Goal: Task Accomplishment & Management: Contribute content

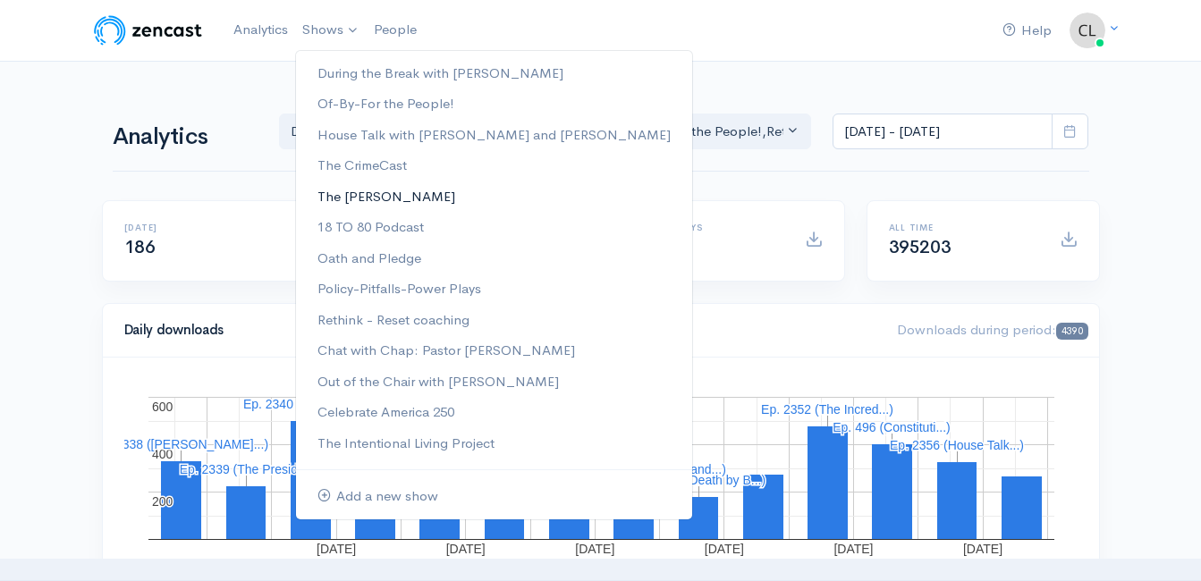
click at [333, 194] on link "The [PERSON_NAME]" at bounding box center [494, 196] width 396 height 31
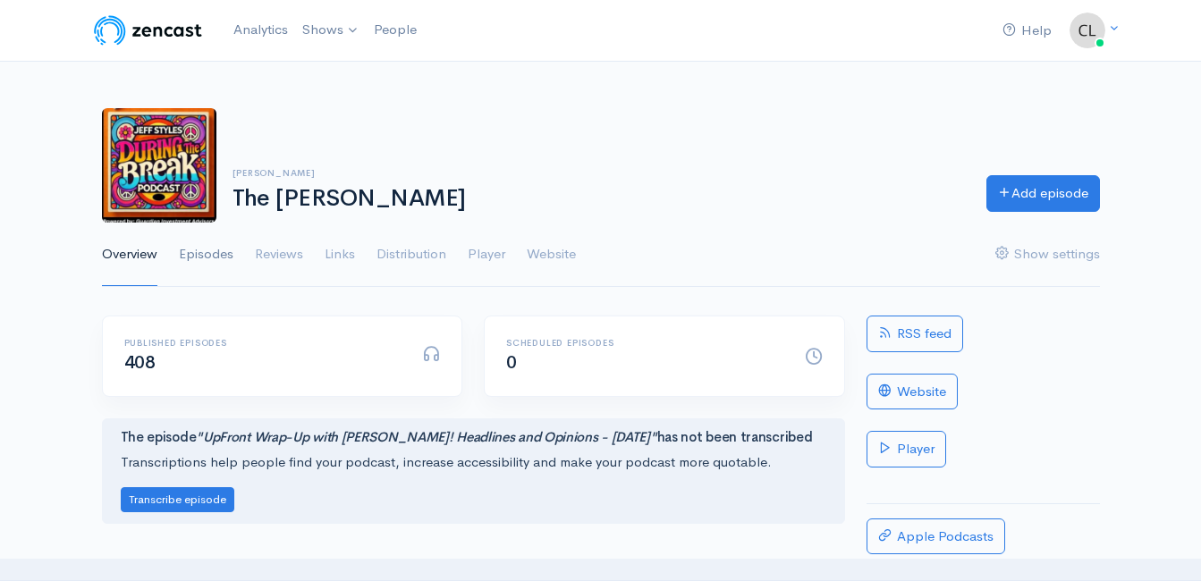
click at [209, 245] on link "Episodes" at bounding box center [206, 255] width 55 height 64
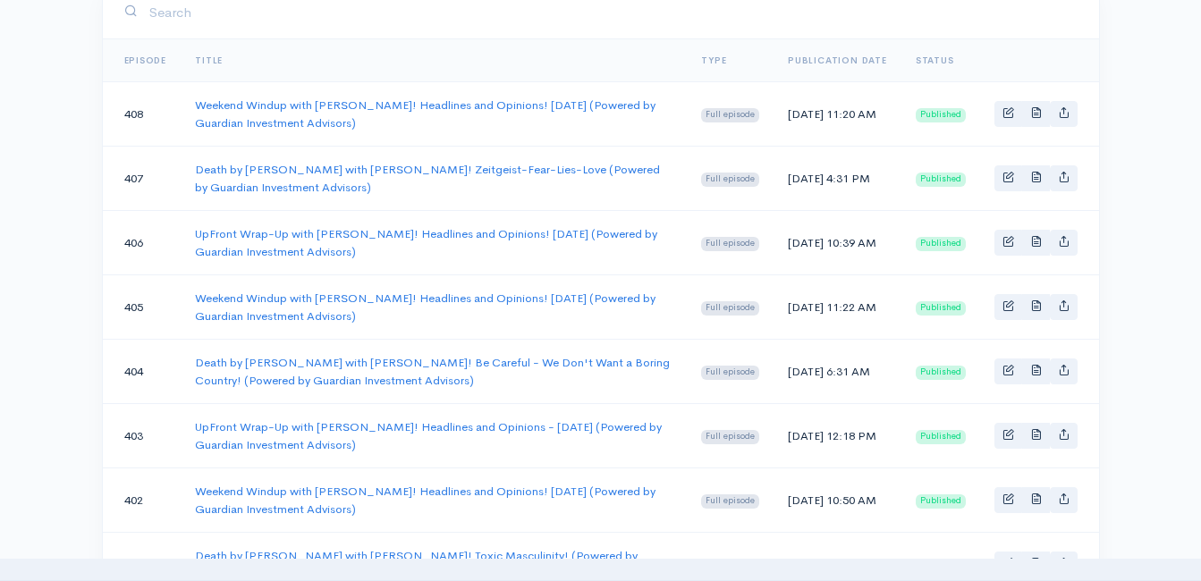
scroll to position [358, 0]
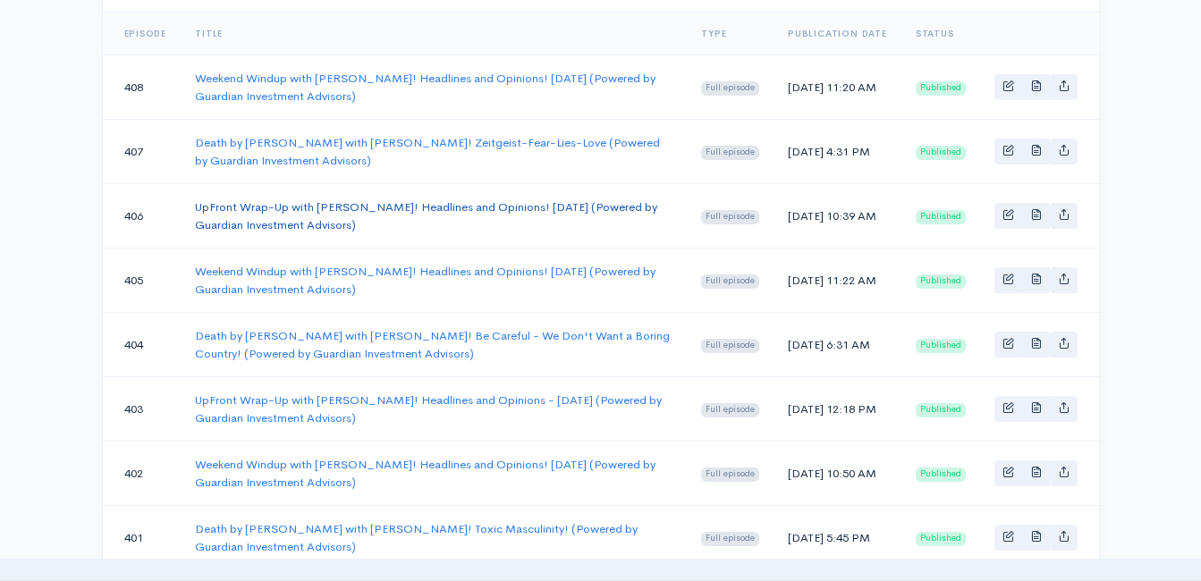
click at [256, 203] on link "UpFront Wrap-Up with [PERSON_NAME]! Headlines and Opinions! [DATE] (Powered by …" at bounding box center [426, 215] width 462 height 33
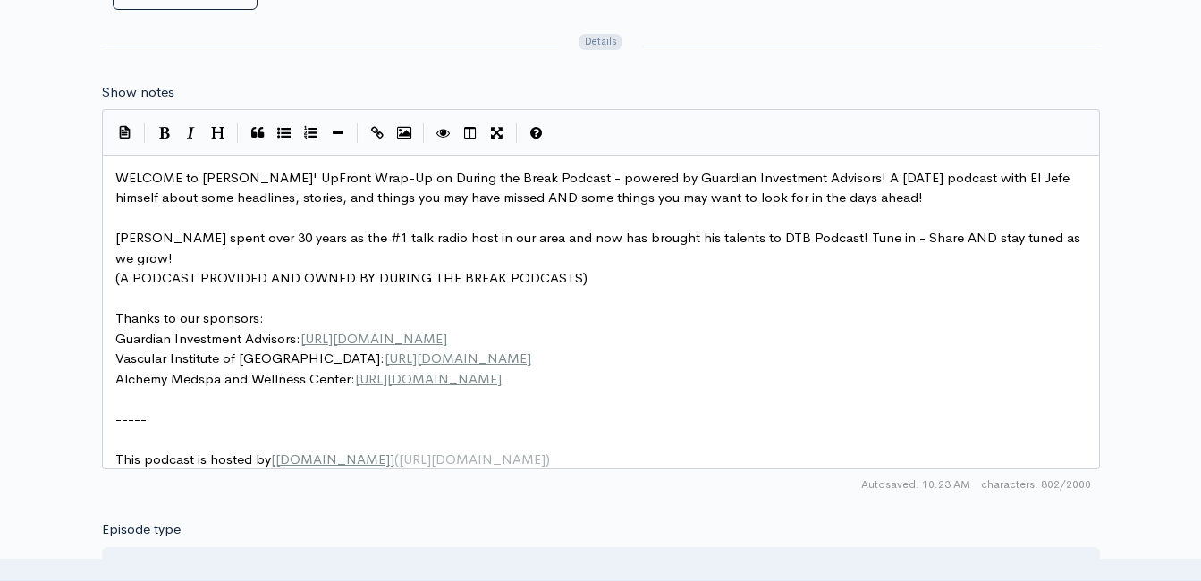
scroll to position [6, 0]
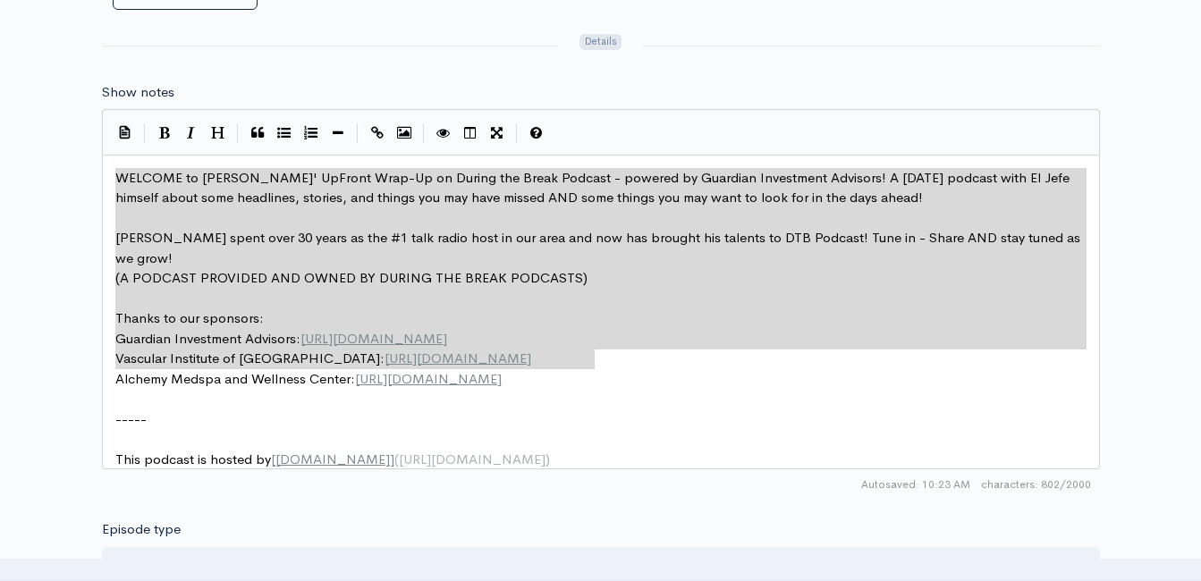
drag, startPoint x: 604, startPoint y: 363, endPoint x: 100, endPoint y: 182, distance: 534.8
type textarea "​WELCOME to [PERSON_NAME]' UpFront Wrap-Up on During the Break Podcast - powere…"
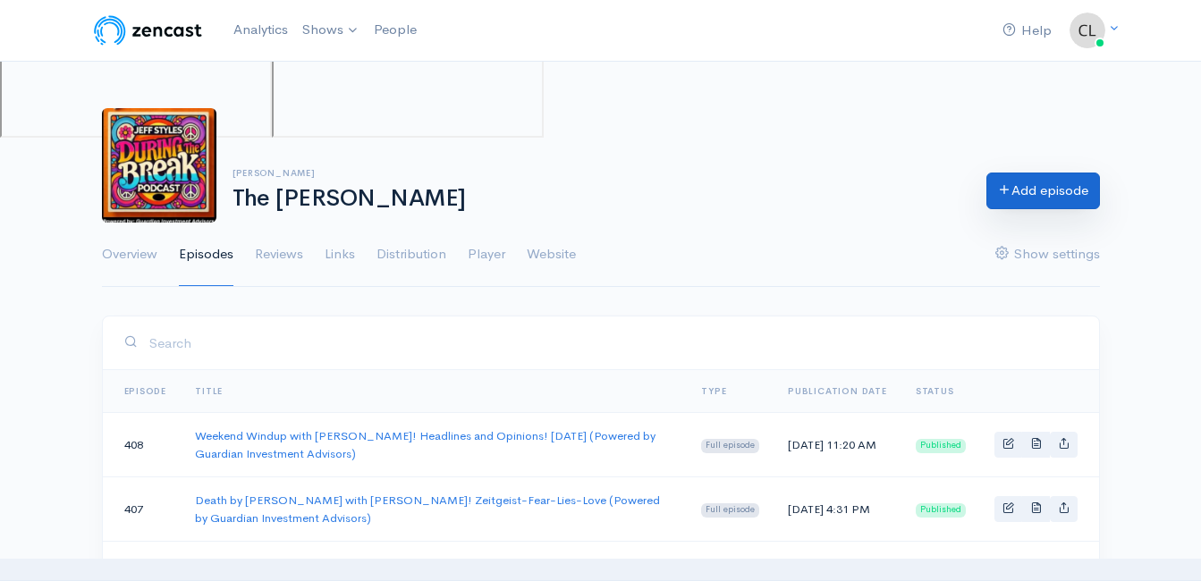
drag, startPoint x: 1036, startPoint y: 173, endPoint x: 1034, endPoint y: 181, distance: 9.1
click at [1036, 175] on div "[PERSON_NAME] The [PERSON_NAME] Add episode" at bounding box center [600, 165] width 1019 height 114
click at [1034, 182] on link "Add episode" at bounding box center [1043, 191] width 114 height 37
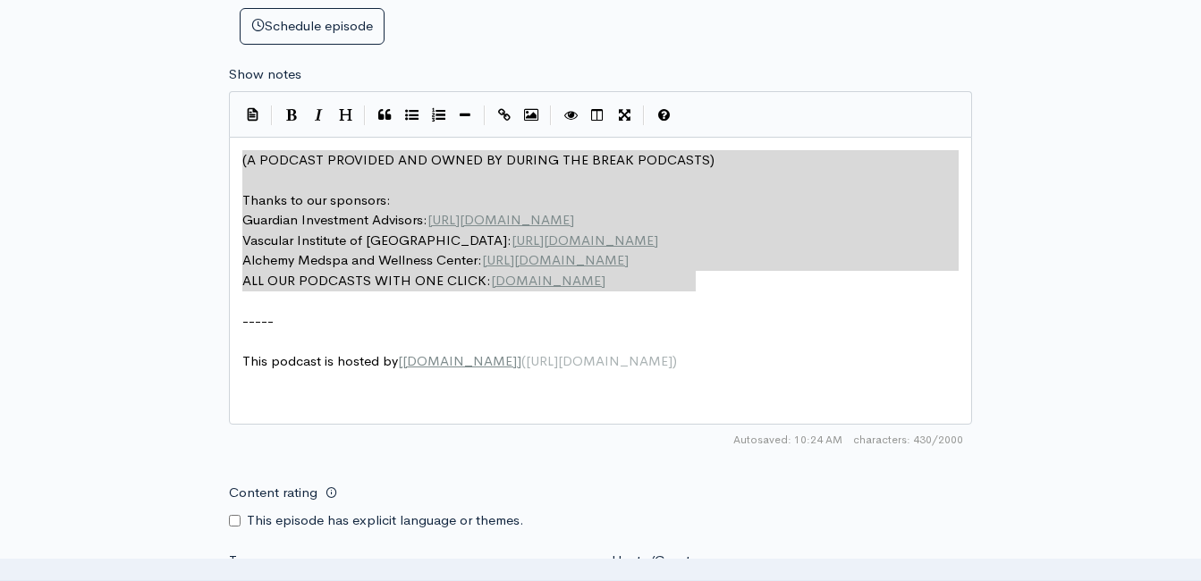
drag, startPoint x: 315, startPoint y: 97, endPoint x: 195, endPoint y: 85, distance: 120.4
type textarea "​(A PODCAST PROVIDED AND OWNED BY DURING THE BREAK PODCASTS) Thanks to our spon…"
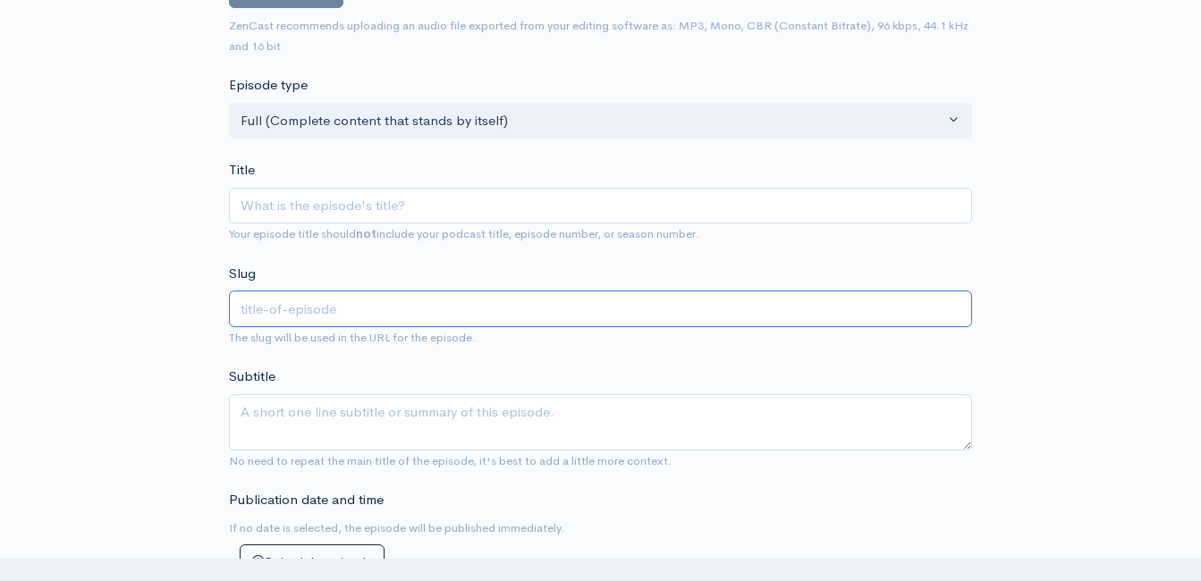
click at [384, 305] on input "text" at bounding box center [600, 309] width 743 height 37
click at [367, 187] on div "Title Your episode title should not include your podcast title, episode number,…" at bounding box center [600, 202] width 743 height 84
drag, startPoint x: 375, startPoint y: 193, endPoint x: 379, endPoint y: 203, distance: 10.8
click at [379, 203] on input "Title" at bounding box center [600, 206] width 743 height 37
type input "U"
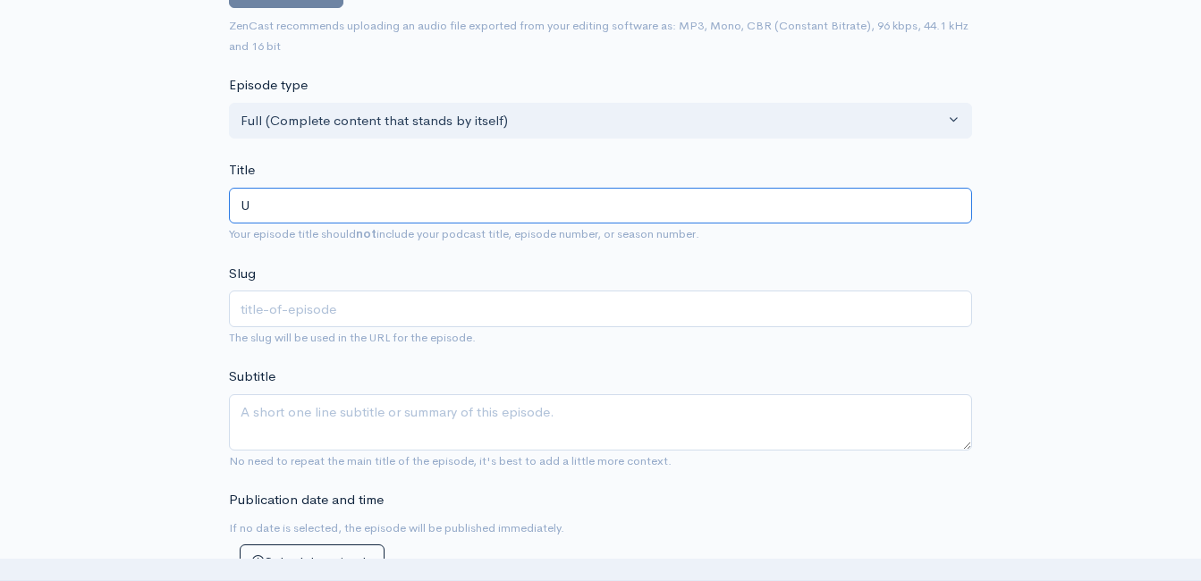
type input "u"
type input "Up"
type input "up"
type input "UpF"
type input "upf"
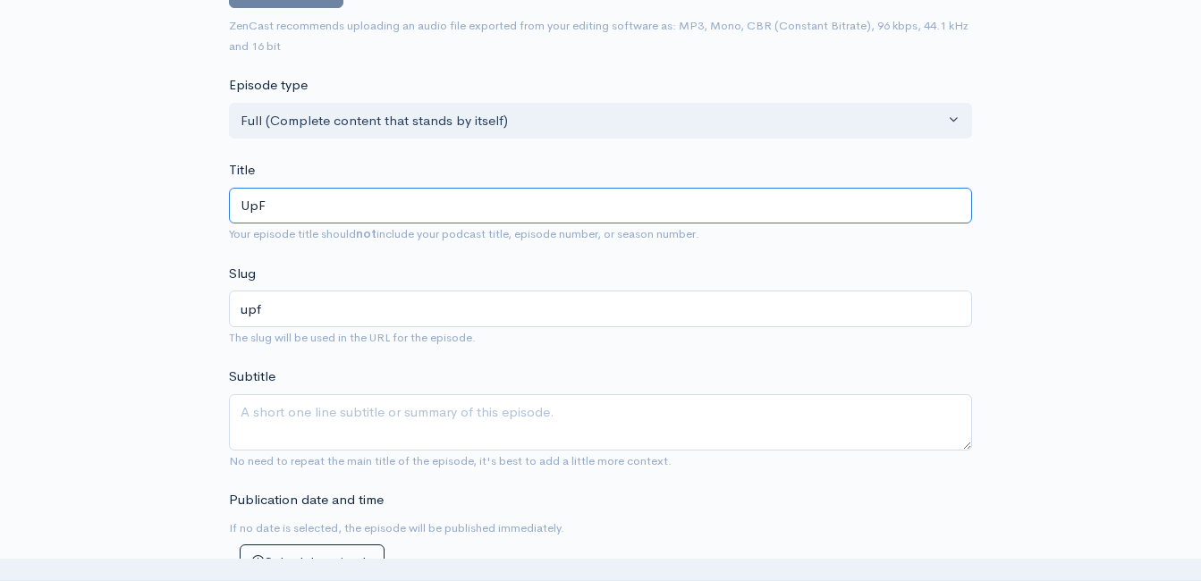
type input "UpFr"
type input "upfr"
type input "UpFron"
type input "upfron"
type input "UpFront"
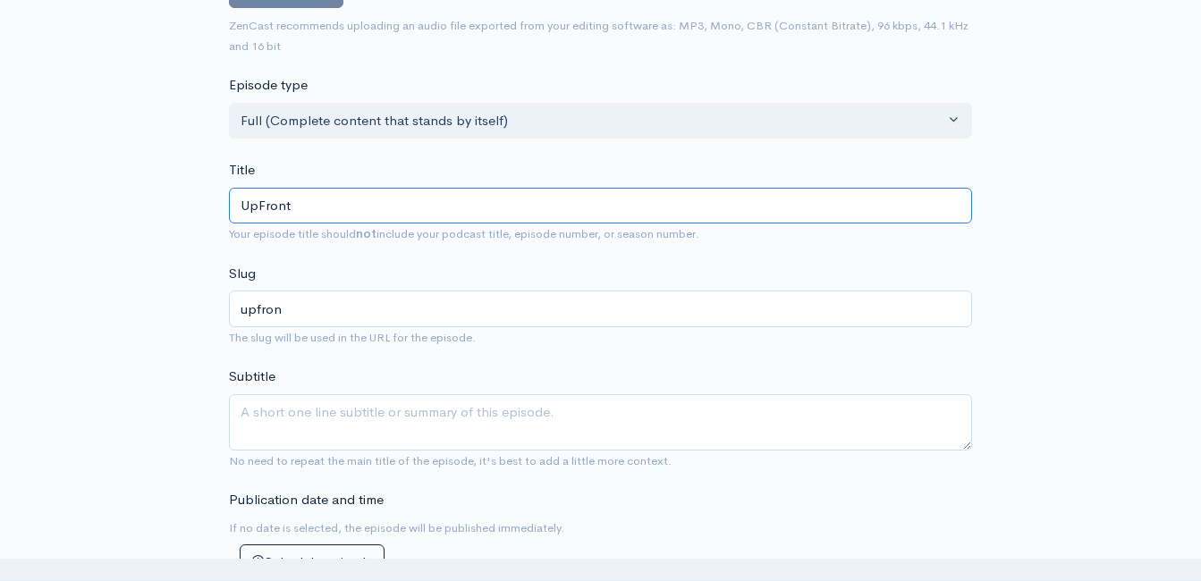
type input "upfront"
type input "UpFront W"
type input "upfront-w"
type input "UpFront Wr"
type input "upfront-wr"
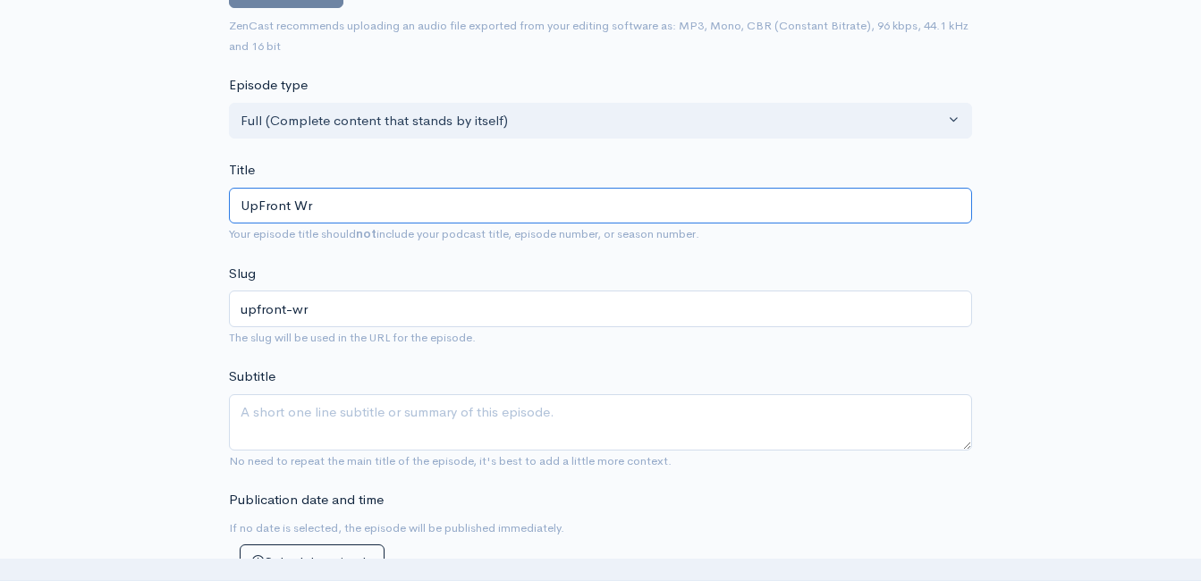
type input "UpFront Wra"
type input "upfront-wra"
type input "UpFront Wrap"
type input "upfront-wrap"
type input "UpFront Wrap-U"
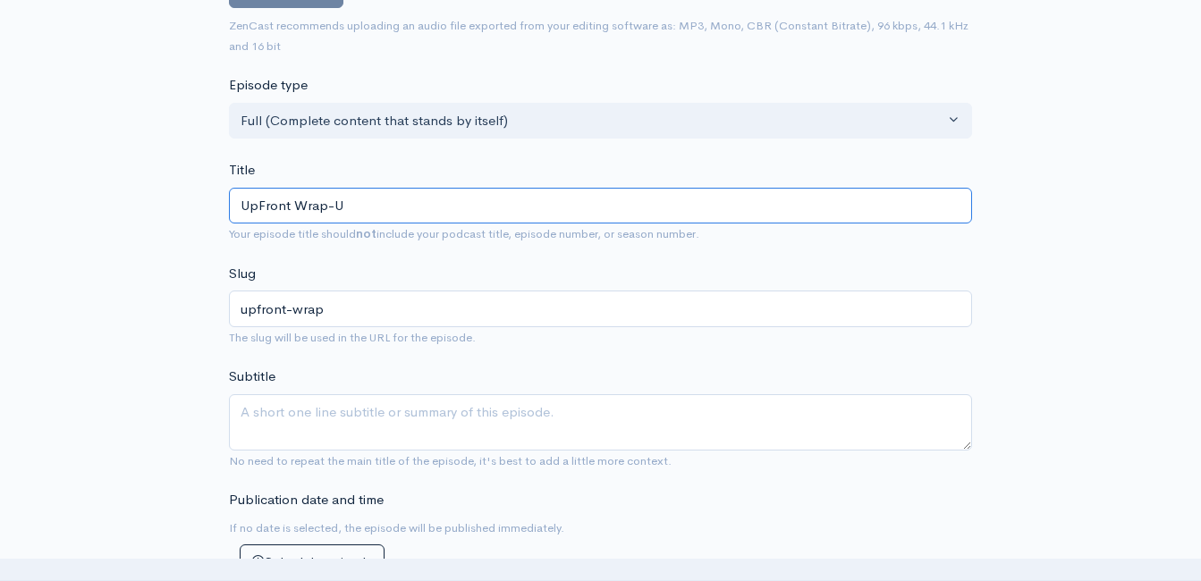
type input "upfront-wrap-u"
type input "UpFront Wrap-Up"
type input "upfront-wrap-up"
type input "UpFront Wrap-Up w"
type input "upfront-wrap-up-w"
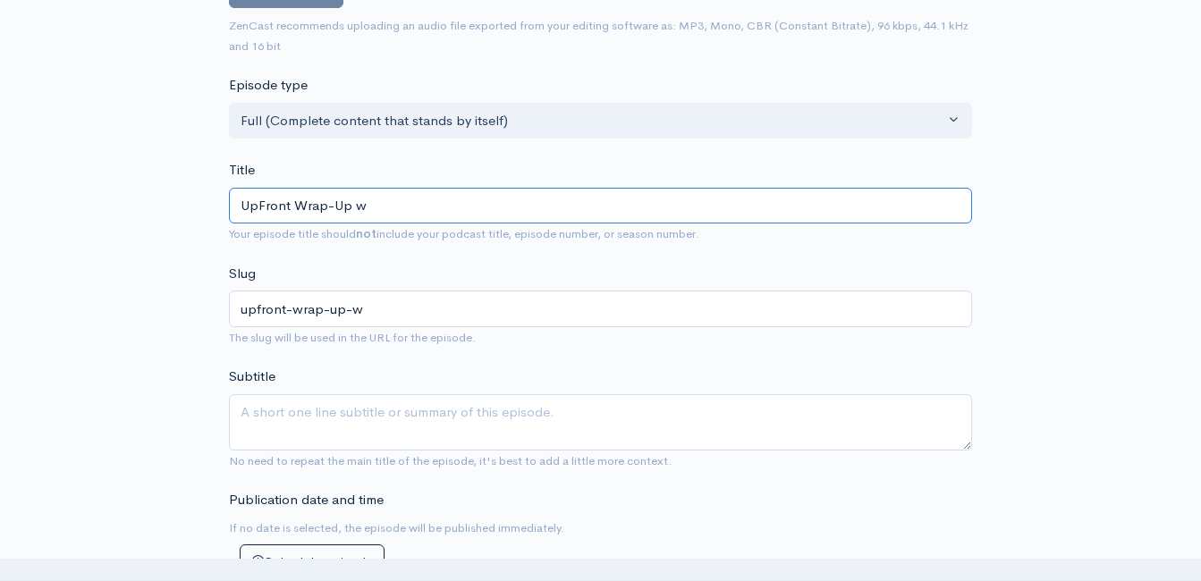
type input "UpFront Wrap-Up wi"
type input "upfront-wrap-up-wi"
type input "UpFront Wrap-Up with"
type input "upfront-wrap-up-with"
type input "UpFront Wrap-Up with J"
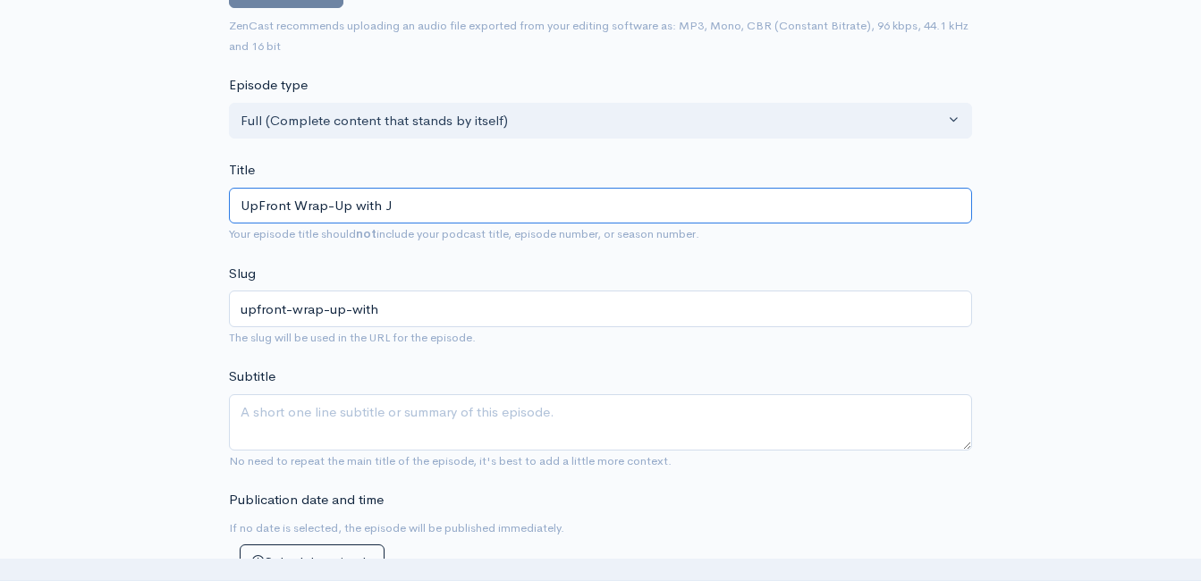
type input "upfront-wrap-up-with-j"
type input "UpFront Wrap-Up with [PERSON_NAME]"
type input "upfront-wrap-up-with-je"
type input "UpFront Wrap-Up with Jef"
type input "upfront-wrap-up-with-jef"
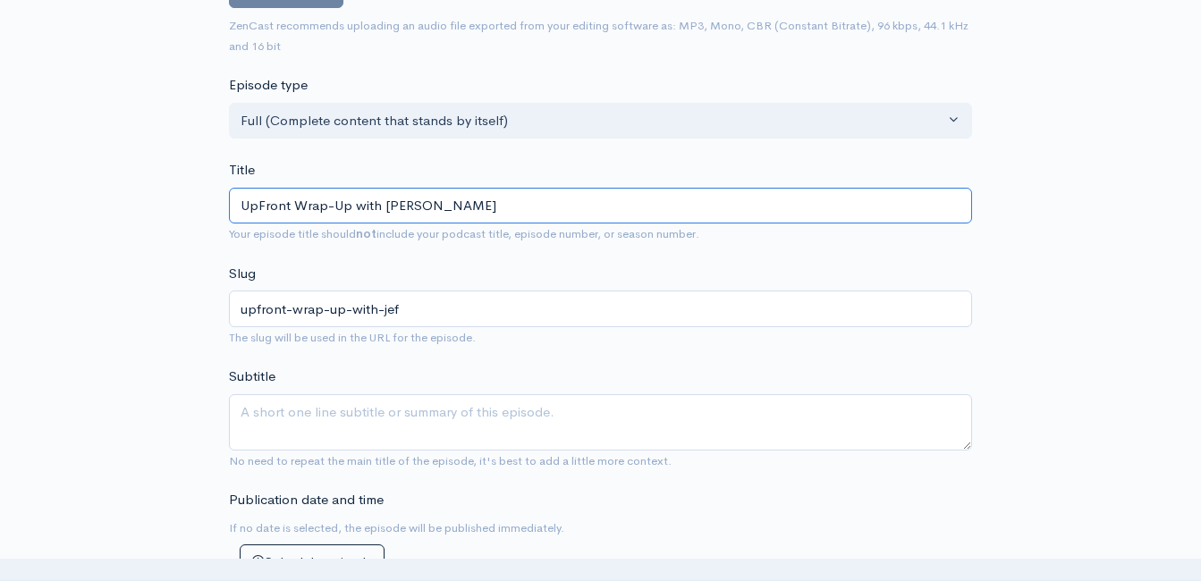
type input "UpFront Wrap-Up with [PERSON_NAME]"
type input "upfront-wrap-up-with-[PERSON_NAME]"
type input "UpFront Wrap-Up with [PERSON_NAME]"
type input "upfront-wrap-up-with-[PERSON_NAME]-s"
type input "UpFront Wrap-Up with [PERSON_NAME]"
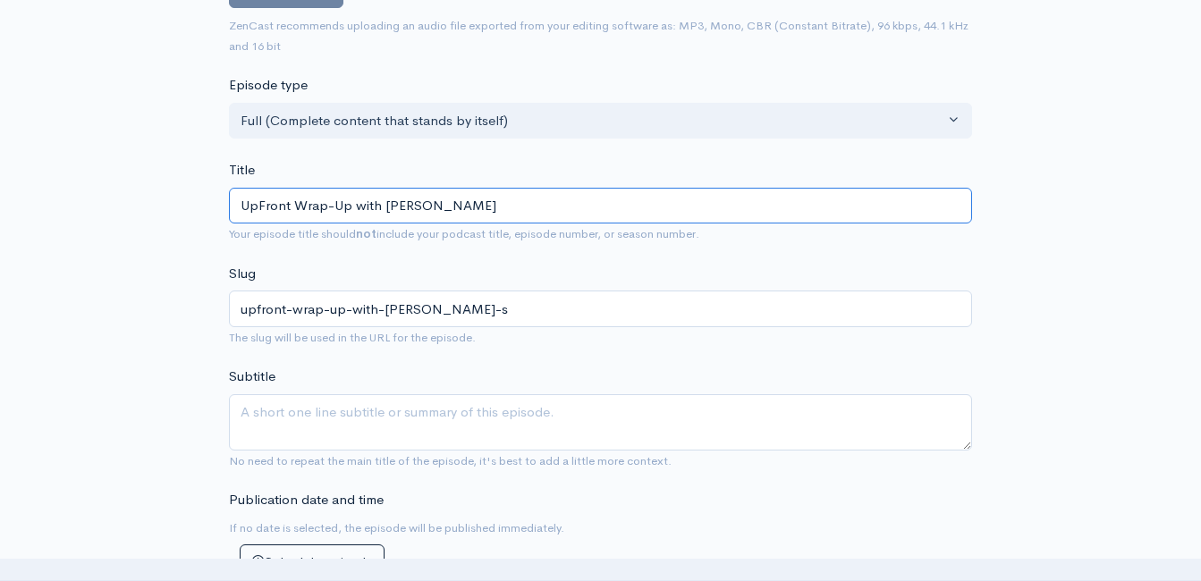
type input "upfront-wrap-up-with-[PERSON_NAME]"
type input "UpFront Wrap-Up with [PERSON_NAME]"
type input "upfront-wrap-up-with-[PERSON_NAME]"
type input "UpFront Wrap-Up with [PERSON_NAME]"
type input "upfront-wrap-up-with-[PERSON_NAME]-styl"
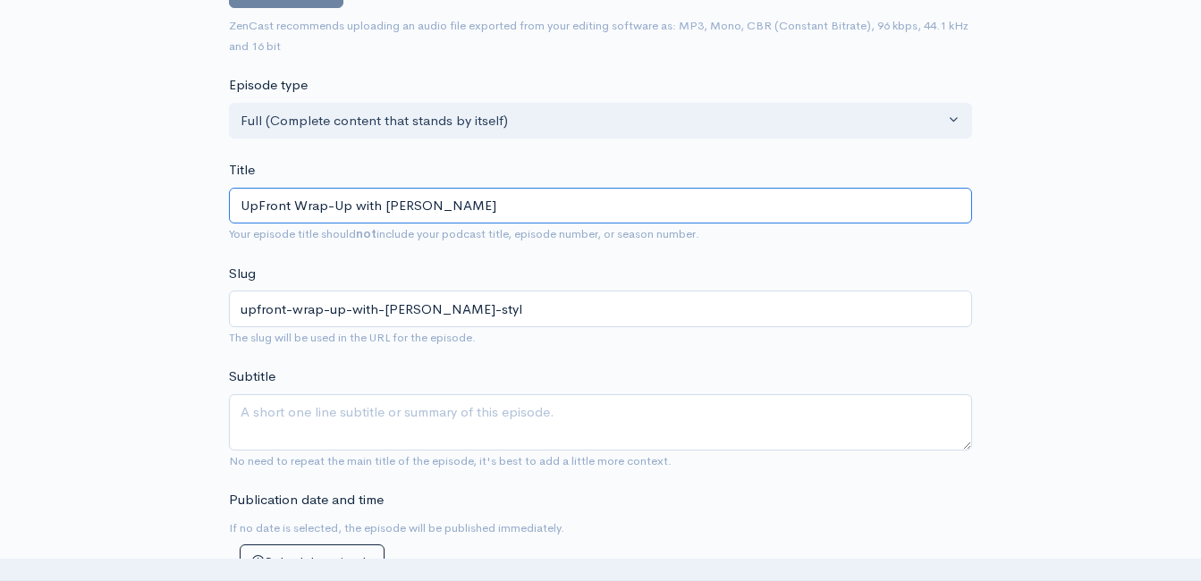
type input "UpFront Wrap-Up with [PERSON_NAME]"
type input "upfront-wrap-up-with-[PERSON_NAME]-style"
type input "UpFront Wrap-Up with [PERSON_NAME]"
type input "upfront-wrap-up-with-[PERSON_NAME]"
type input "UpFront Wrap-Up with [PERSON_NAME]! H"
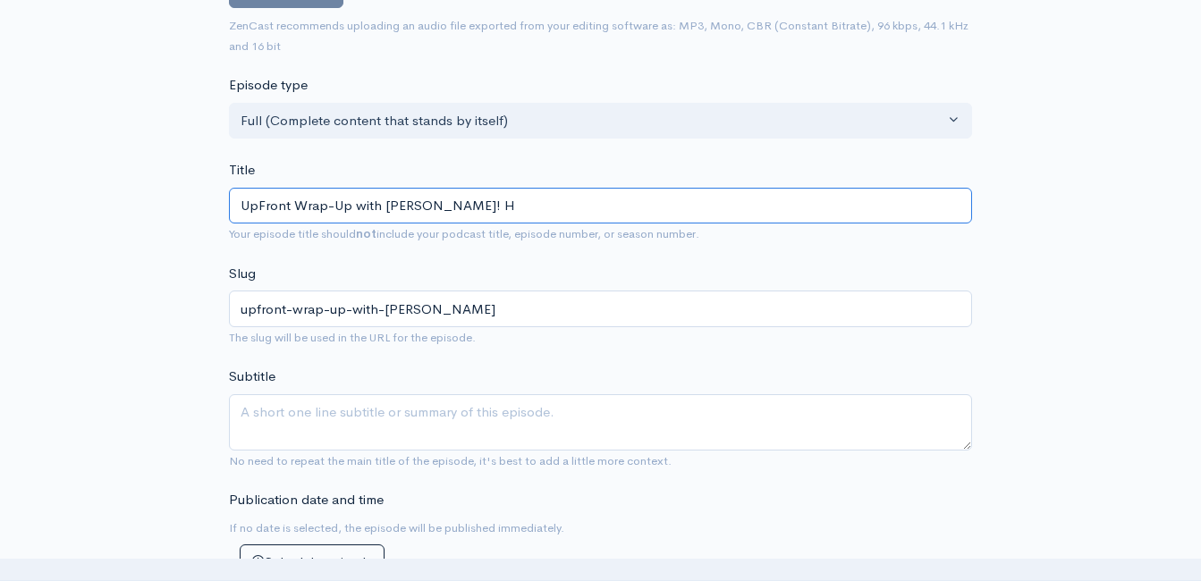
type input "upfront-wrap-up-with-[PERSON_NAME]"
type input "UpFront Wrap-Up with [PERSON_NAME]! He"
type input "upfront-wrap-up-with-[PERSON_NAME]-he"
type input "UpFront Wrap-Up with [PERSON_NAME]! Head"
type input "upfront-wrap-up-with-[PERSON_NAME]"
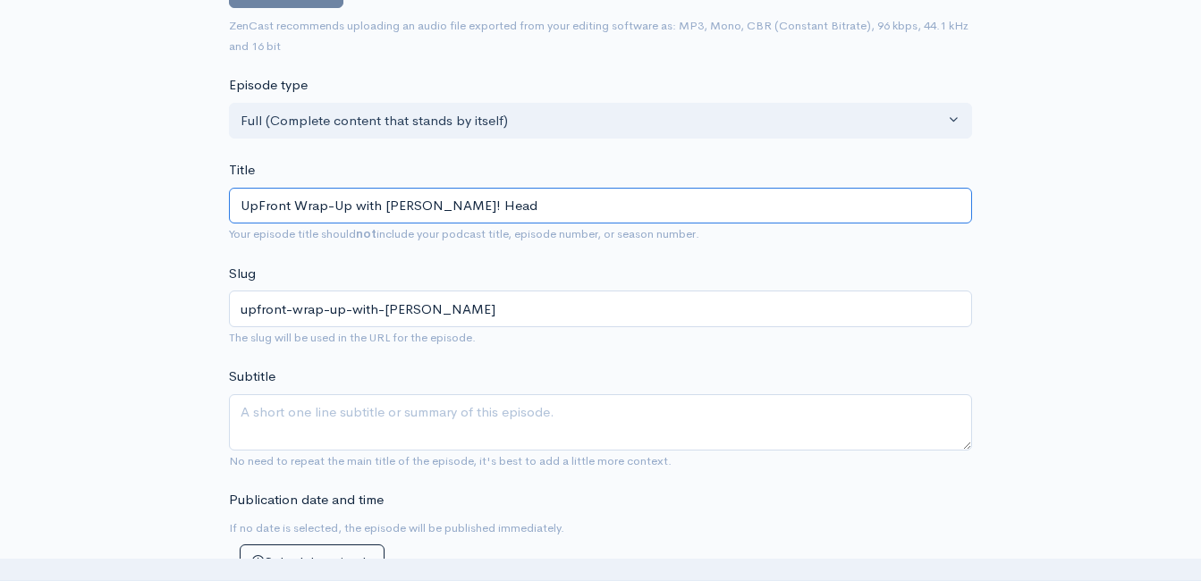
type input "UpFront Wrap-Up with [PERSON_NAME]! Headl"
type input "upfront-wrap-up-with-[PERSON_NAME]-headl"
type input "UpFront Wrap-Up with [PERSON_NAME]! [GEOGRAPHIC_DATA]"
type input "upfront-wrap-up-with-[PERSON_NAME]-headli"
type input "UpFront Wrap-Up with [PERSON_NAME]! [GEOGRAPHIC_DATA]"
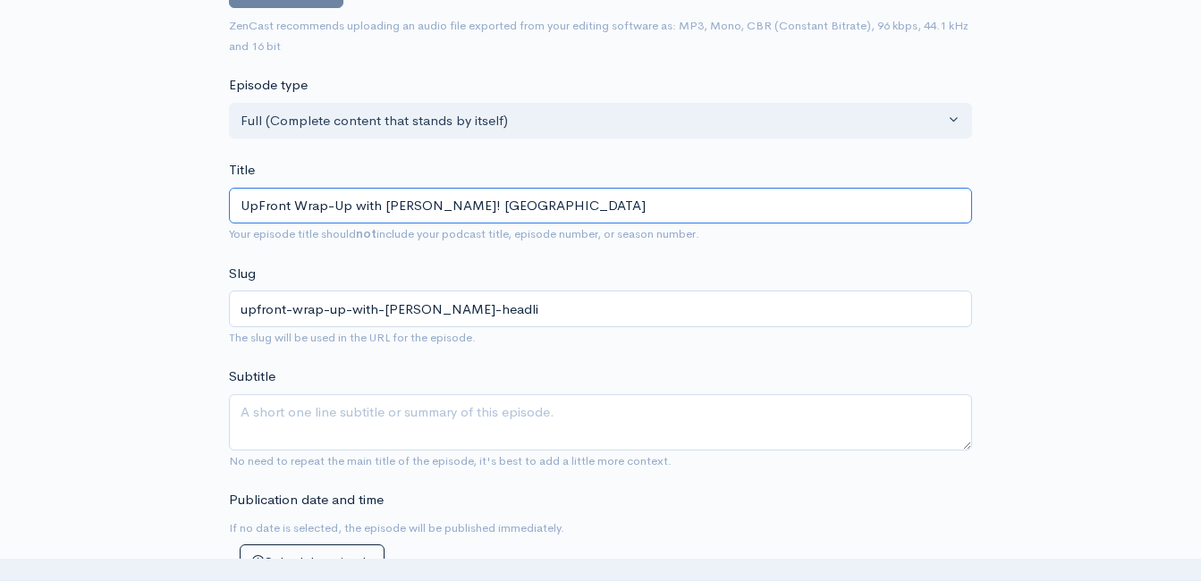
type input "upfront-wrap-up-with-[PERSON_NAME]"
type input "UpFront Wrap-Up with [PERSON_NAME]! Headline"
type input "upfront-wrap-up-with-[PERSON_NAME]-headline"
type input "UpFront Wrap-Up with [PERSON_NAME]! Headlines"
type input "upfront-wrap-up-with-[PERSON_NAME]-headlines"
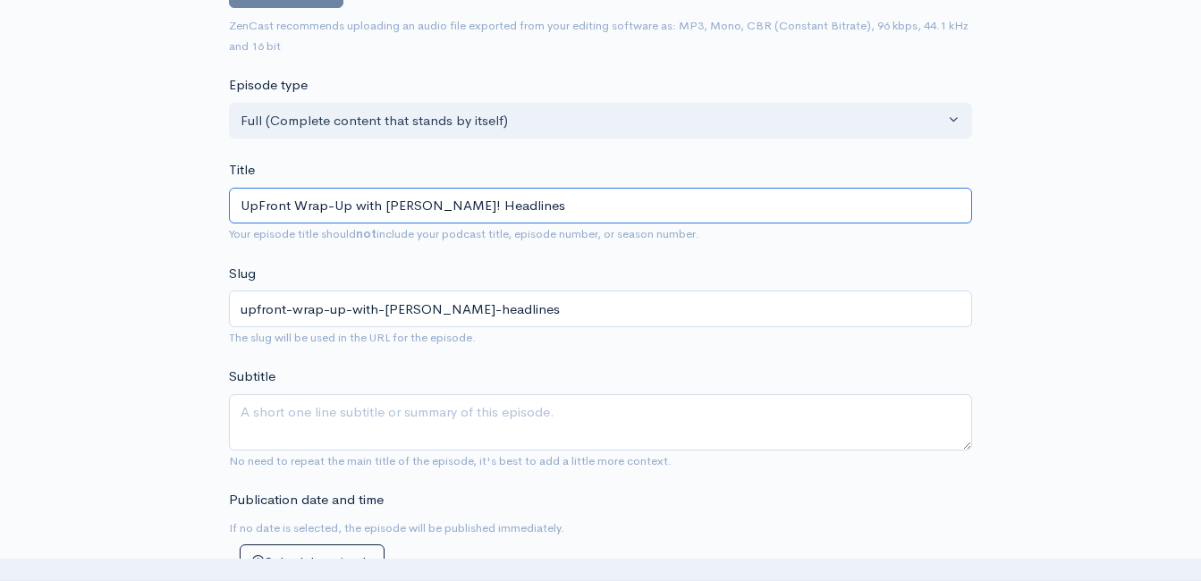
type input "UpFront Wrap-Up with [PERSON_NAME]! Headlines a"
type input "upfront-wrap-up-with-[PERSON_NAME]-styles-headlines-a"
type input "UpFront Wrap-Up with [PERSON_NAME]! Headlines an"
type input "upfront-wrap-up-with-[PERSON_NAME]-headlines-an"
type input "UpFront Wrap-Up with [PERSON_NAME]! Headlines and"
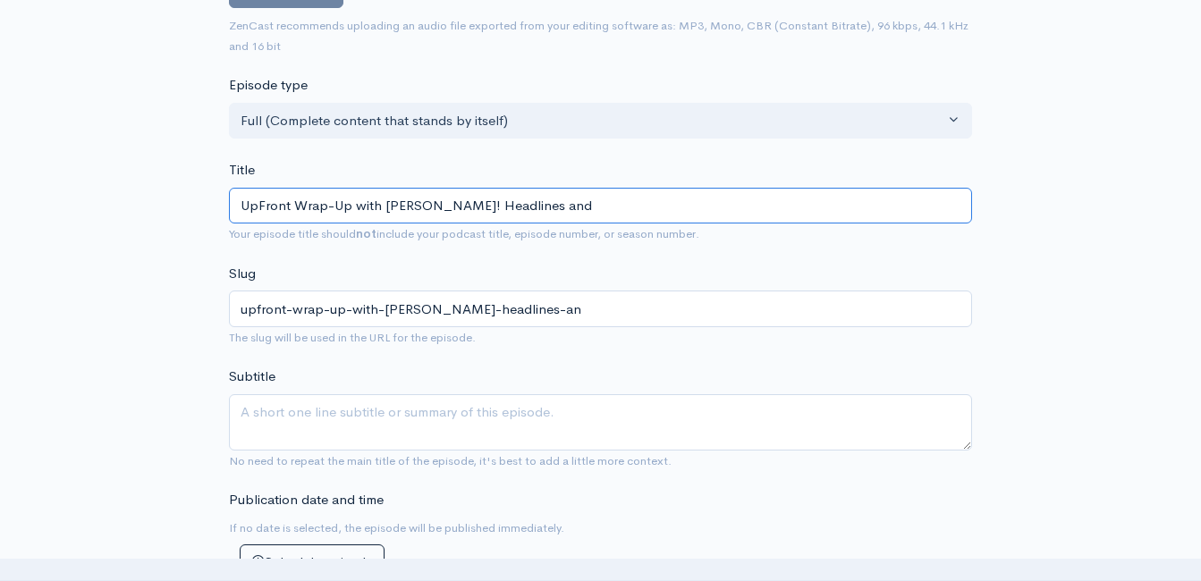
type input "upfront-wrap-up-with-[PERSON_NAME]-headlines-and"
type input "UpFront Wrap-Up with [PERSON_NAME]! Headlines and O"
type input "upfront-wrap-up-with-[PERSON_NAME]-headlines-and-o"
type input "UpFront Wrap-Up with [PERSON_NAME]! Headlines and Op"
type input "upfront-wrap-up-with-[PERSON_NAME]-styles-headlines-and-op"
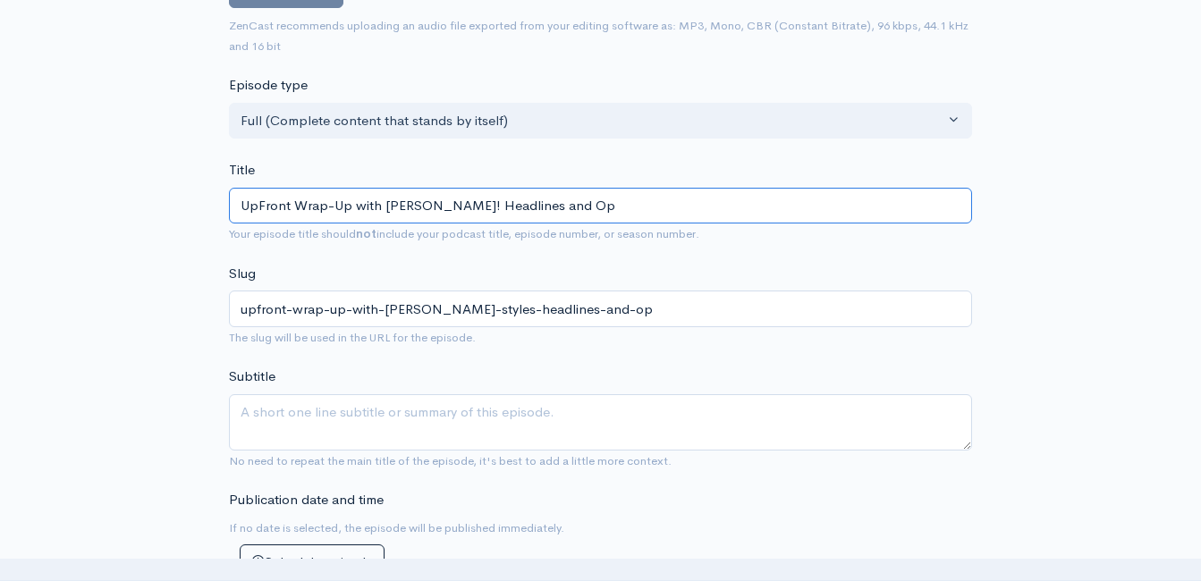
type input "UpFront Wrap-Up with [PERSON_NAME]! Headlines and Opi"
type input "upfront-wrap-up-with-[PERSON_NAME]-styles-headlines-and-opi"
type input "UpFront Wrap-Up with [PERSON_NAME]! Headlines and Opin"
type input "upfront-wrap-up-with-[PERSON_NAME]-styles-headlines-and-opin"
type input "UpFront Wrap-Up with [PERSON_NAME]! Headlines and Opini"
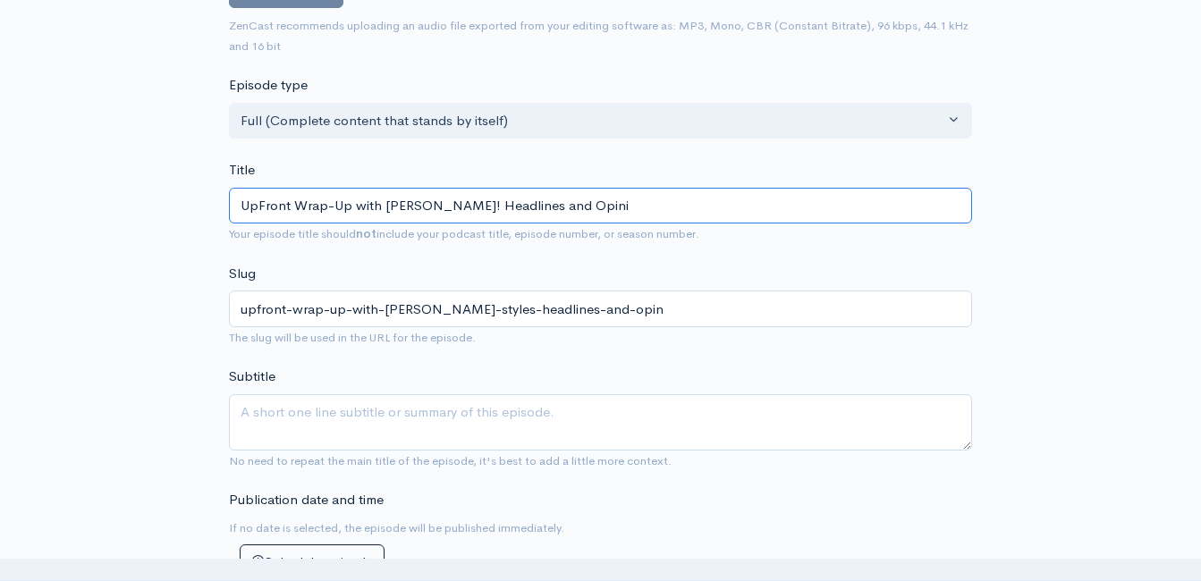
type input "upfront-wrap-up-with-[PERSON_NAME]-styles-headlines-and-opini"
type input "UpFront Wrap-Up with [PERSON_NAME]! Headlines and Opinion"
type input "upfront-wrap-up-with-[PERSON_NAME]-styles-headlines-and-opinion"
type input "UpFront Wrap-Up with [PERSON_NAME]! Headlines and Opinions"
type input "upfront-wrap-up-with-[PERSON_NAME]-headlines-and-opinions"
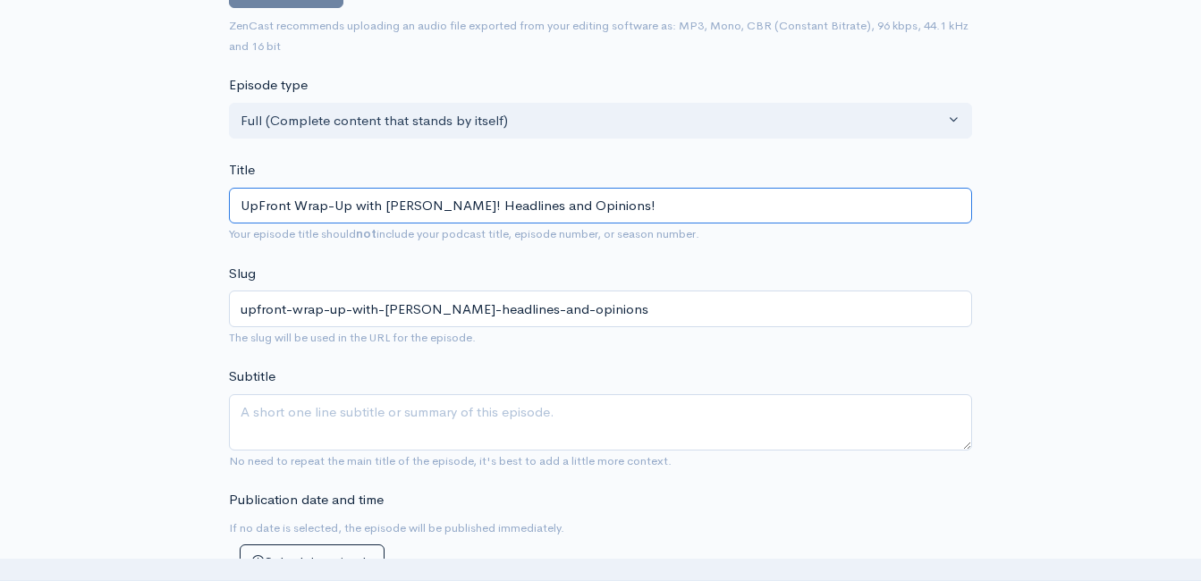
type input "UpFront Wrap-Up with [PERSON_NAME]! Headlines and Opinions! 9"
type input "upfront-wrap-up-with-[PERSON_NAME]-headlines-and-opinions-9"
type input "UpFront Wrap-Up with [PERSON_NAME]! Headlines and Opinions! 9/3"
type input "upfront-wrap-up-with-[PERSON_NAME]-headlines-and-opinions-93"
type input "UpFront Wrap-Up with [PERSON_NAME]! Headlines and Opinions! 9/"
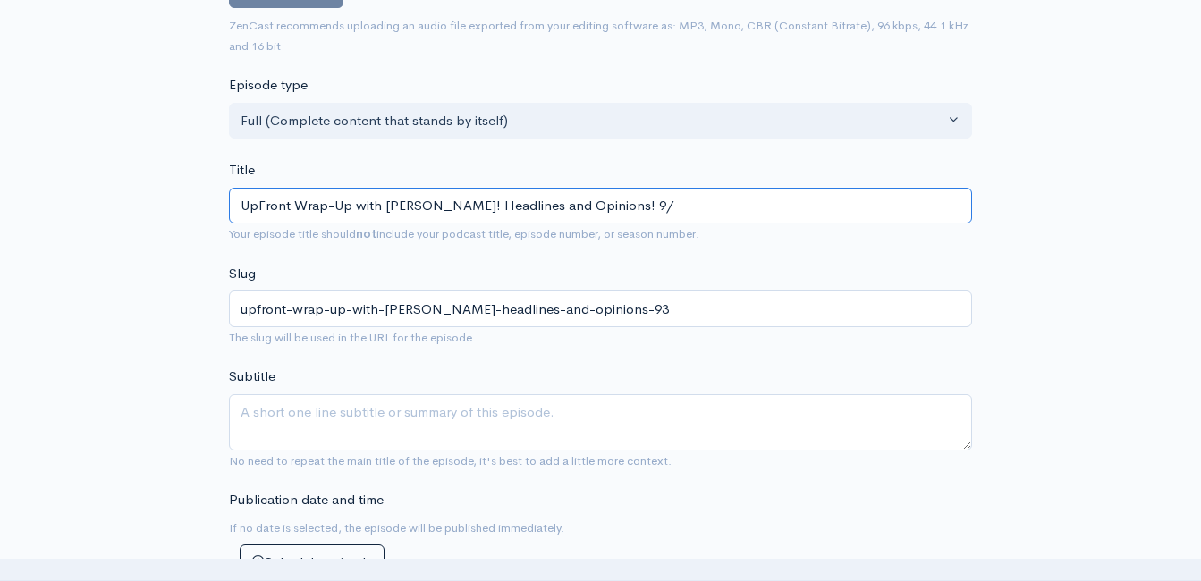
type input "upfront-wrap-up-with-[PERSON_NAME]-headlines-and-opinions-9"
type input "UpFront Wrap-Up with [PERSON_NAME]! Headlines and Opinions! 9/2"
type input "upfront-wrap-up-with-[PERSON_NAME]-styles-headlines-and-opinions-92"
type input "UpFront Wrap-Up with [PERSON_NAME]! Headlines and Opinions! 9/29"
type input "upfront-wrap-up-with-[PERSON_NAME]-headlines-and-opinions-929"
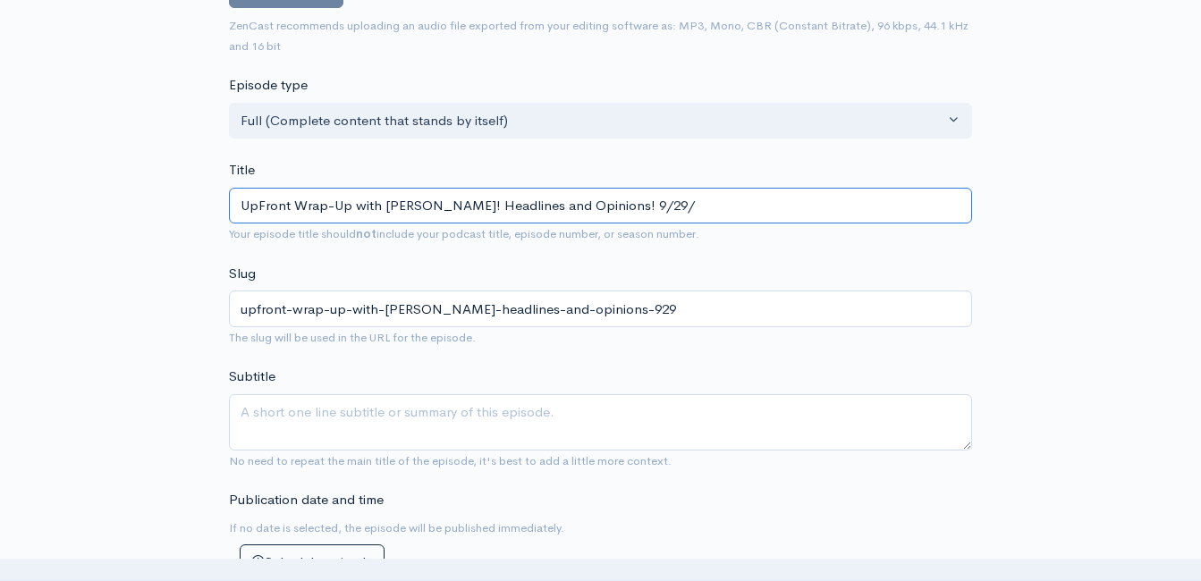
type input "UpFront Wrap-Up with [PERSON_NAME]! Headlines and Opinions! 9/29/2"
type input "upfront-wrap-up-with-[PERSON_NAME]-styles-headlines-and-opinions-9292"
type input "UpFront Wrap-Up with [PERSON_NAME]! Headlines and Opinions! [DATE]"
type input "upfront-wrap-up-with-[PERSON_NAME]-headlines-and-opinions-92925"
type input "UpFront Wrap-Up with [PERSON_NAME]! Headlines and Opinions! [DATE] (P"
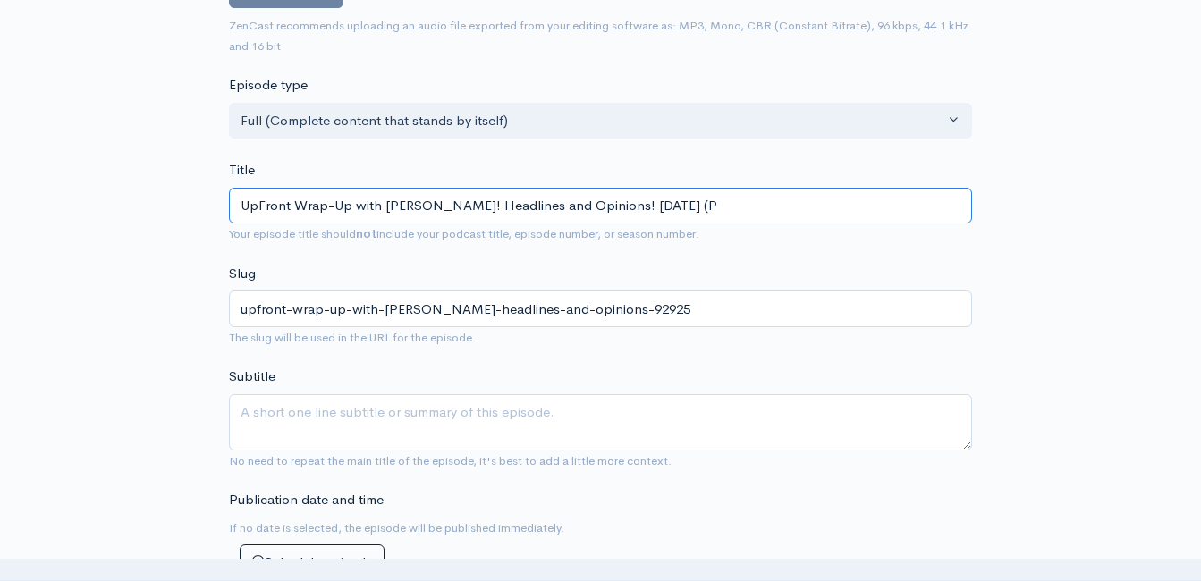
type input "upfront-wrap-up-with-[PERSON_NAME]-styles-headlines-and-opinions-92925-p"
type input "UpFront Wrap-Up with [PERSON_NAME]! Headlines and Opinions! [DATE] (Po"
type input "upfront-wrap-up-with-[PERSON_NAME]-headlines-and-opinions-92925-po"
type input "UpFront Wrap-Up with [PERSON_NAME]! Headlines and Opinions! [DATE] ([PERSON_NAM…"
type input "upfront-wrap-up-with-[PERSON_NAME]-headlines-and-opinions-92925-[PERSON_NAME]"
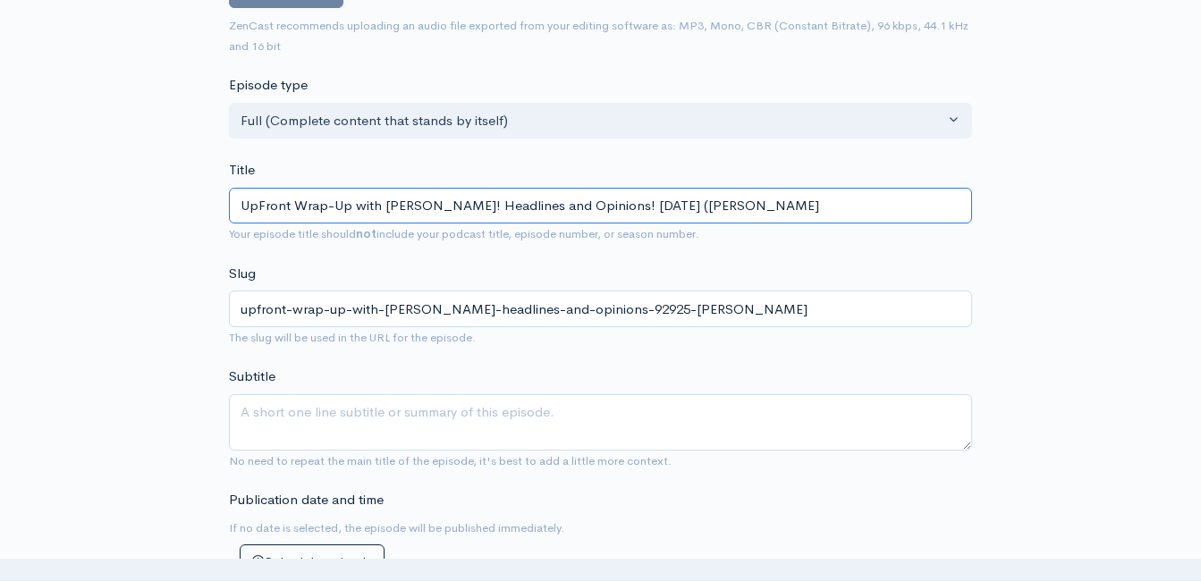
type input "UpFront Wrap-Up with [PERSON_NAME]! Headlines and Opinions! [DATE] ([PERSON_NAM…"
type input "upfront-wrap-up-with-[PERSON_NAME]-headlines-and-opinions-92925-[PERSON_NAME]"
type input "UpFront Wrap-Up with [PERSON_NAME]! Headlines and Opinions! [DATE] (Poere"
type input "upfront-wrap-up-with-[PERSON_NAME]-headlines-and-opinions-92925-poere"
type input "UpFront Wrap-Up with [PERSON_NAME]! Headlines and Opinions! [DATE] (Poered"
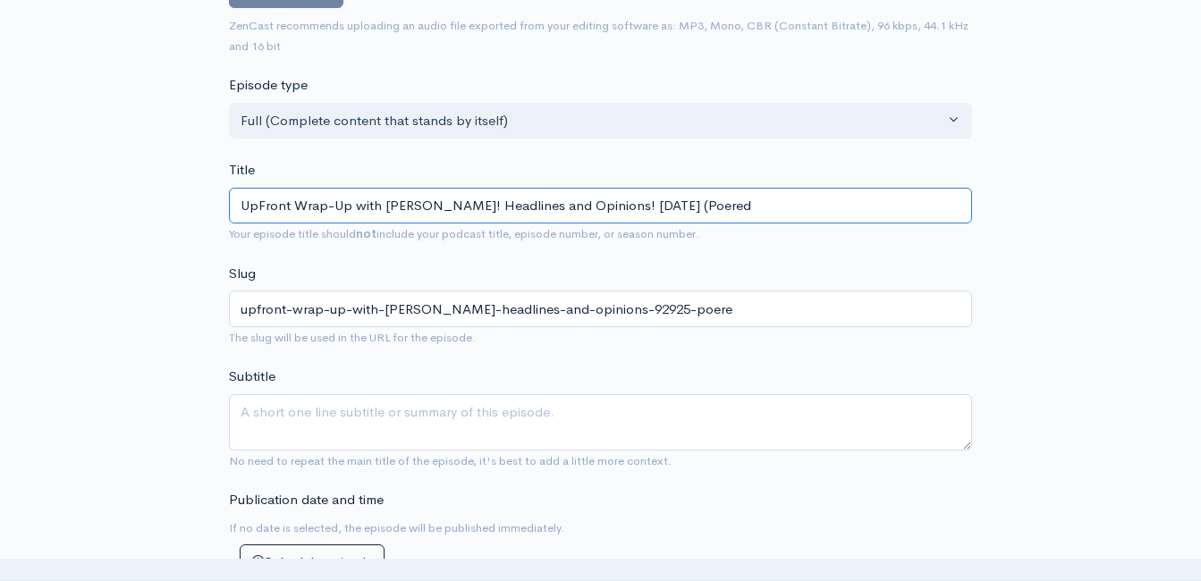
type input "upfront-wrap-up-with-[PERSON_NAME]-headlines-and-opinions-92925-poered"
type input "UpFront Wrap-Up with [PERSON_NAME]! Headlines and Opinions! [DATE] (Poere"
type input "upfront-wrap-up-with-[PERSON_NAME]-headlines-and-opinions-92925-poere"
type input "UpFront Wrap-Up with [PERSON_NAME]! Headlines and Opinions! [DATE] ([PERSON_NAM…"
type input "upfront-wrap-up-with-[PERSON_NAME]-headlines-and-opinions-92925-[PERSON_NAME]"
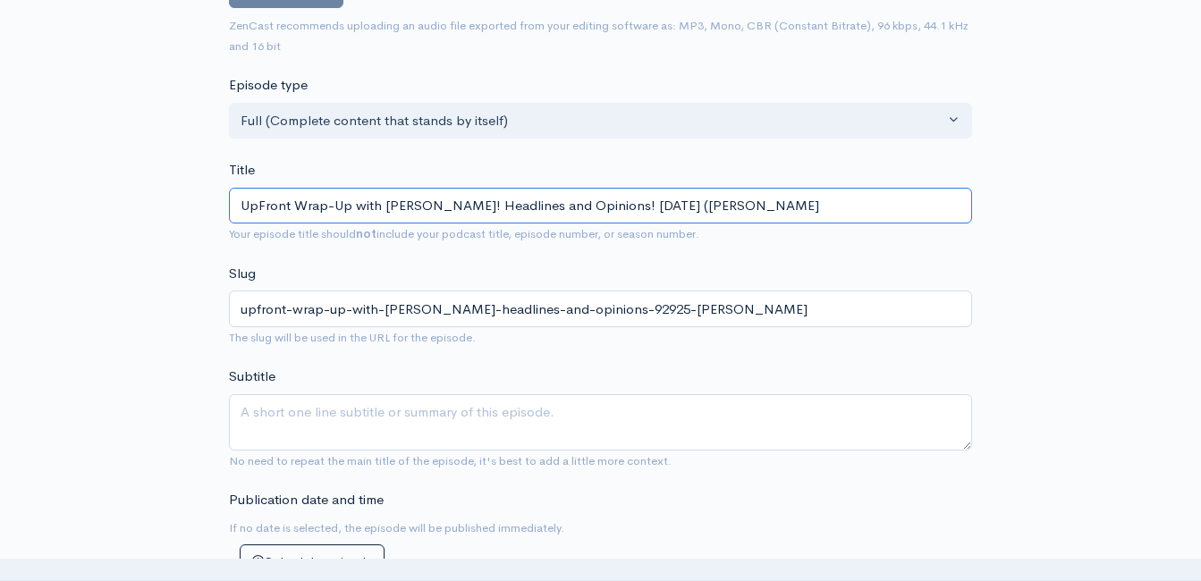
type input "UpFront Wrap-Up with [PERSON_NAME]! Headlines and Opinions! [DATE] ([PERSON_NAM…"
type input "upfront-wrap-up-with-[PERSON_NAME]-headlines-and-opinions-92925-[PERSON_NAME]"
type input "UpFront Wrap-Up with [PERSON_NAME]! Headlines and Opinions! [DATE] (Pow"
type input "upfront-wrap-up-with-[PERSON_NAME]-headlines-and-opinions-92925-pow"
type input "UpFront Wrap-Up with [PERSON_NAME]! Headlines and Opinions! [DATE] ([PERSON_NAM…"
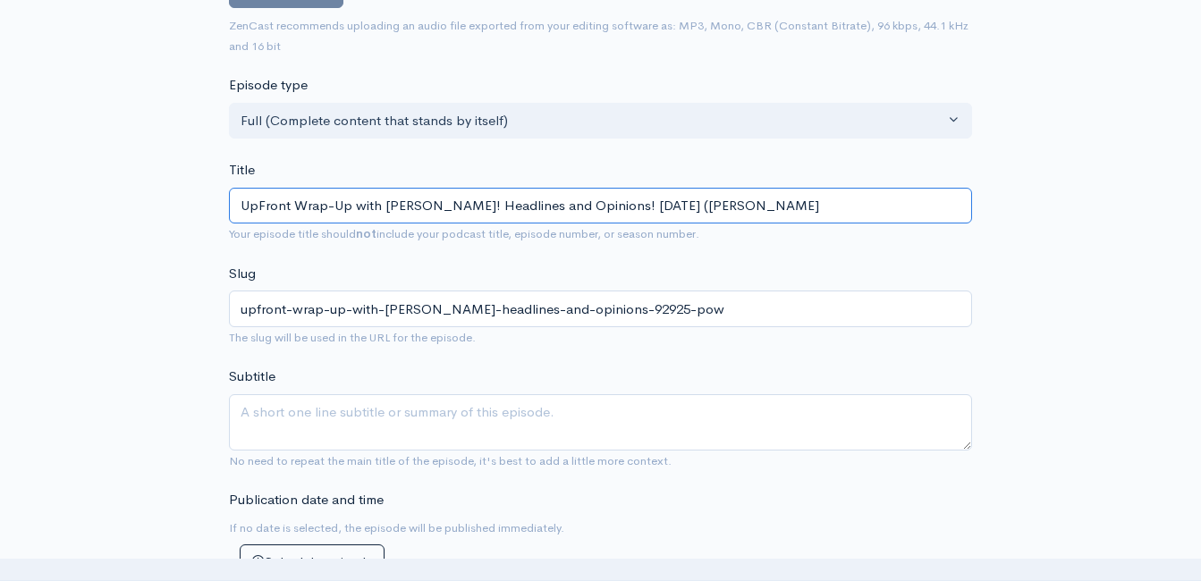
type input "upfront-wrap-up-with-[PERSON_NAME]-headlines-and-opinions-92925-[PERSON_NAME]"
type input "UpFront Wrap-Up with [PERSON_NAME]! Headlines and Opinions! [DATE] (Powere"
type input "upfront-wrap-up-with-[PERSON_NAME]-headlines-and-opinions-92925-powere"
type input "UpFront Wrap-Up with [PERSON_NAME]! Headlines and Opinions! [DATE] (Powered"
type input "upfront-wrap-up-with-[PERSON_NAME]-styles-headlines-and-opinions-92925-powered"
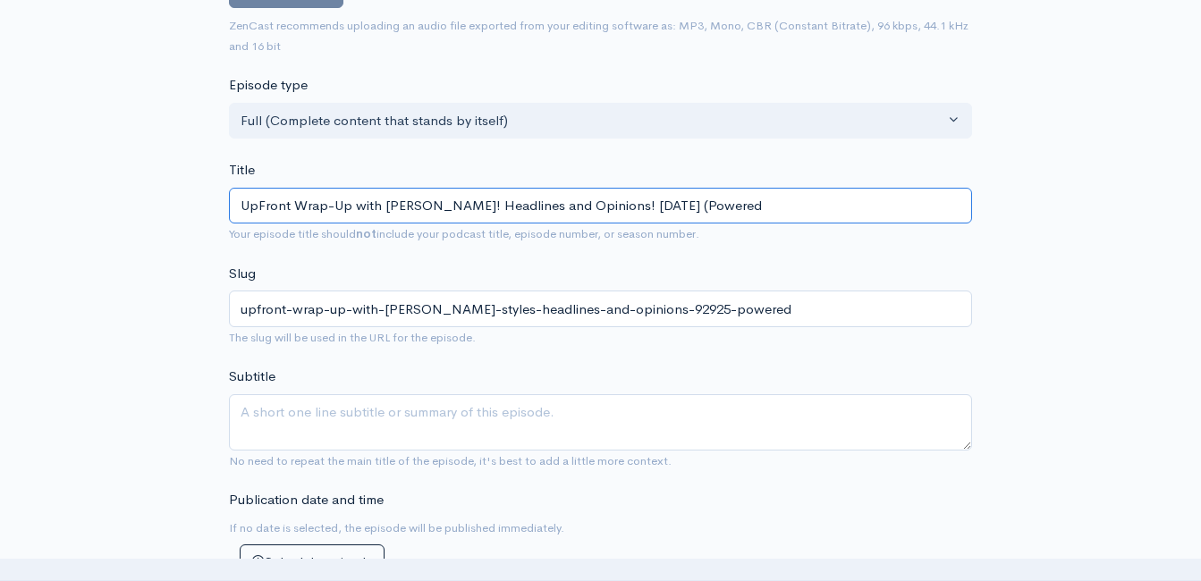
type input "UpFront Wrap-Up with [PERSON_NAME]! Headlines and Opinions! [DATE] (Powered b"
type input "upfront-wrap-up-with-[PERSON_NAME]-styles-headlines-and-opinions-92925-powered-b"
type input "UpFront Wrap-Up with [PERSON_NAME]! Headlines and Opinions! [DATE] (Powered by"
type input "upfront-wrap-up-with-[PERSON_NAME]-headlines-and-opinions-92925-powered-by"
type input "UpFront Wrap-Up with [PERSON_NAME]! Headlines and Opinions! [DATE] (Powered by G"
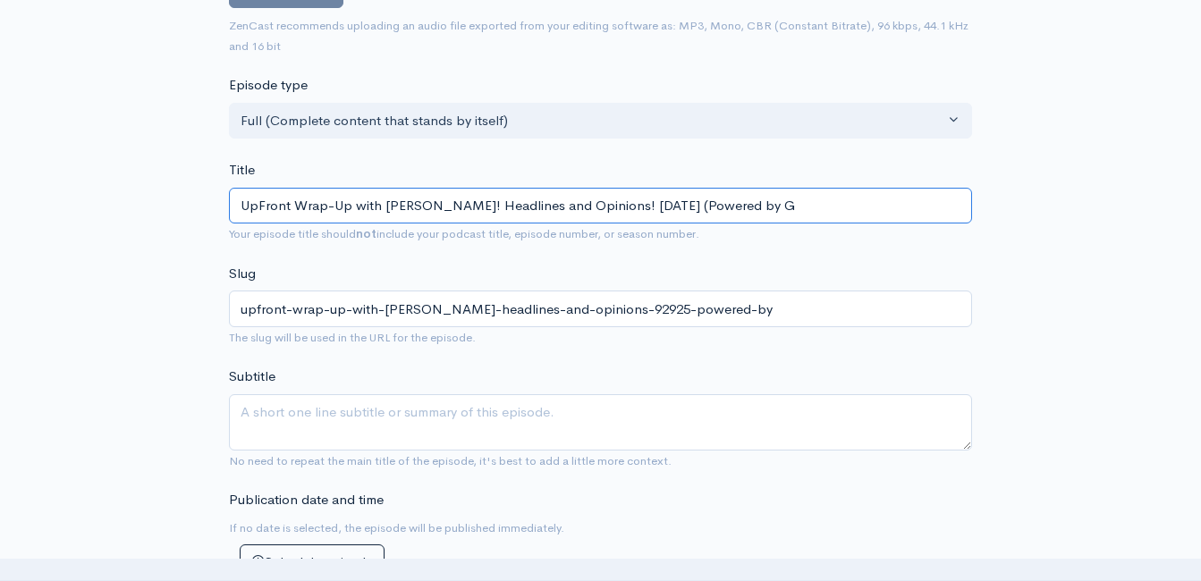
type input "upfront-wrap-up-with-[PERSON_NAME]-styles-headlines-and-opinions-92925-powered-…"
type input "UpFront Wrap-Up with [PERSON_NAME]! Headlines and Opinions! [DATE] (Powered by …"
type input "upfront-wrap-up-with-[PERSON_NAME]-headlines-and-opinions-92925-powered-by-gua"
type input "UpFront Wrap-Up with [PERSON_NAME]! Headlines and Opinions! [DATE] (Powered by …"
type input "upfront-wrap-up-with-[PERSON_NAME]-styles-headlines-and-opinions-92925-powered-…"
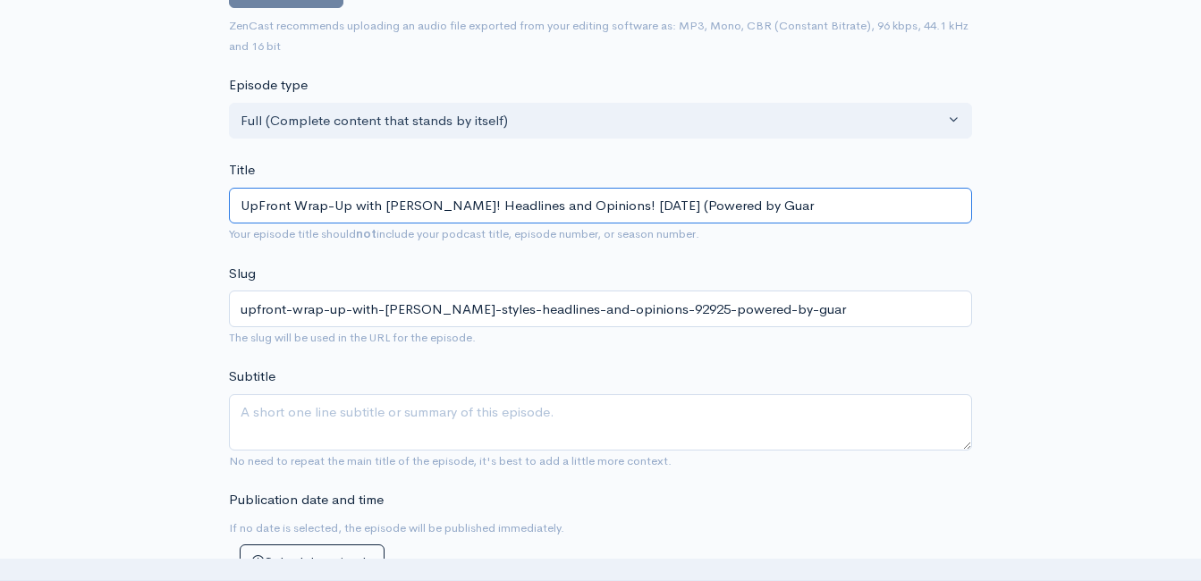
type input "UpFront Wrap-Up with [PERSON_NAME]! Headlines and Opinions! [DATE] (Powered by …"
type input "upfront-wrap-up-with-[PERSON_NAME]-styles-headlines-and-opinions-92925-powered-…"
type input "UpFront Wrap-Up with [PERSON_NAME]! Headlines and Opinions! [DATE] (Powered by …"
type input "upfront-wrap-up-with-[PERSON_NAME]-styles-headlines-and-opinions-92925-powered-…"
type input "UpFront Wrap-Up with [PERSON_NAME]! Headlines and Opinions! [DATE] (Powered by …"
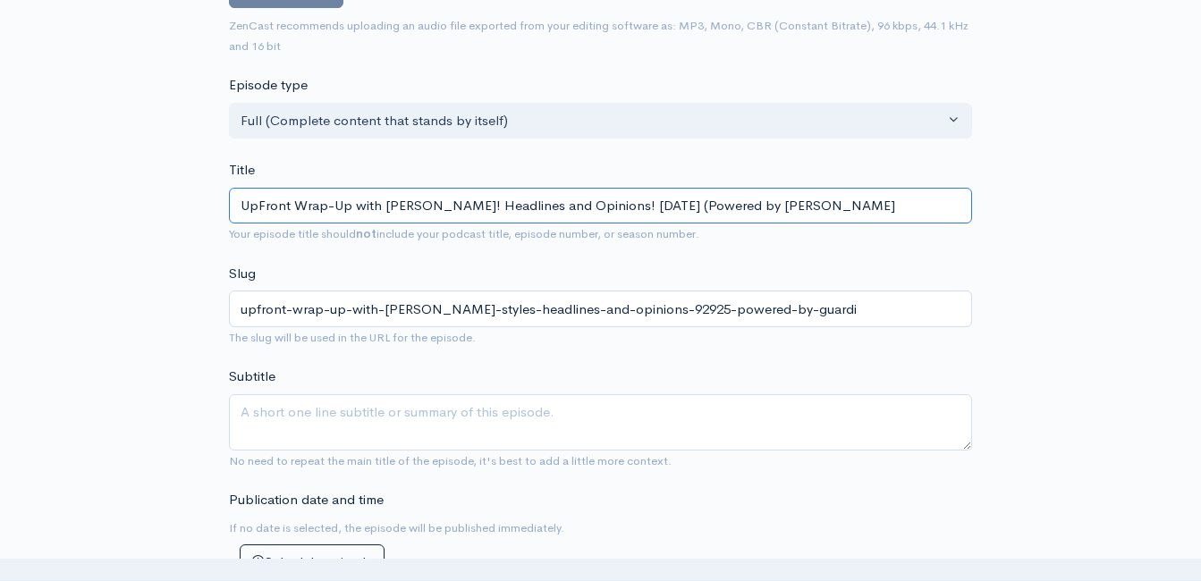
type input "upfront-wrap-up-with-[PERSON_NAME]-headlines-and-opinions-92925-powered-by-guar…"
type input "UpFront Wrap-Up with [PERSON_NAME]! Headlines and Opinions! [DATE] (Powered by …"
type input "upfront-wrap-up-with-[PERSON_NAME]-styles-headlines-and-opinions-92925-powered-…"
type input "UpFront Wrap-Up with [PERSON_NAME]! Headlines and Opinions! [DATE] (Powered by …"
type input "upfront-wrap-up-with-[PERSON_NAME]-headlines-and-opinions-92925-powered-by-guar…"
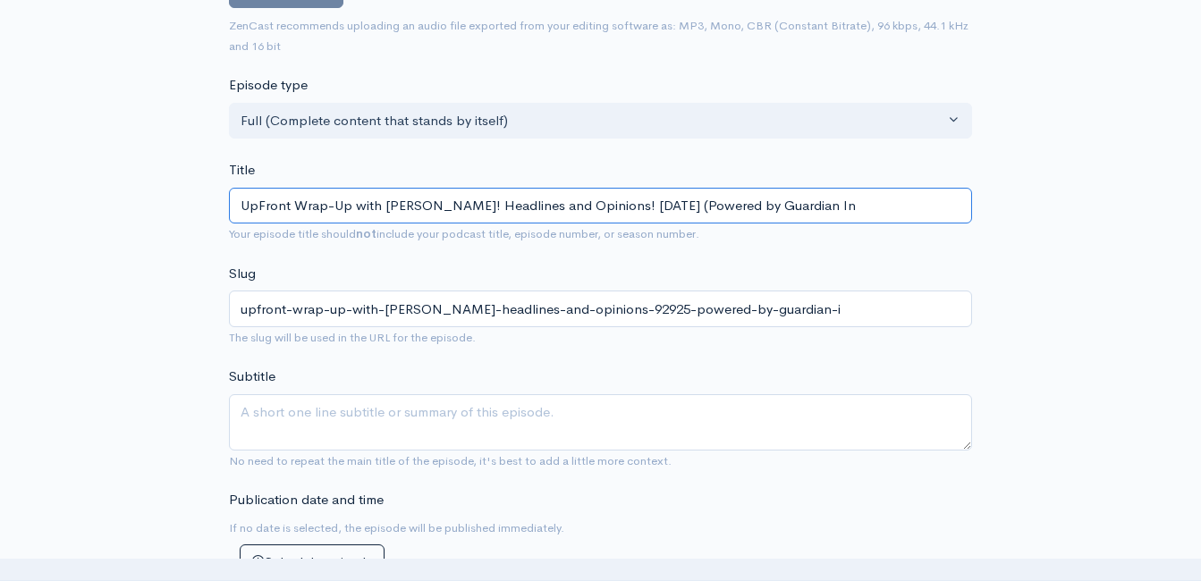
type input "UpFront Wrap-Up with [PERSON_NAME]! Headlines and Opinions! [DATE] (Powered by …"
type input "upfront-wrap-up-with-[PERSON_NAME]-headlines-and-opinions-92925-powered-by-guar…"
type input "UpFront Wrap-Up with [PERSON_NAME]! Headlines and Opinions! [DATE] (Powered by …"
type input "upfront-wrap-up-with-[PERSON_NAME]-headlines-and-opinions-92925-powered-by-guar…"
type input "UpFront Wrap-Up with [PERSON_NAME]! Headlines and Opinions! [DATE] (Powered by …"
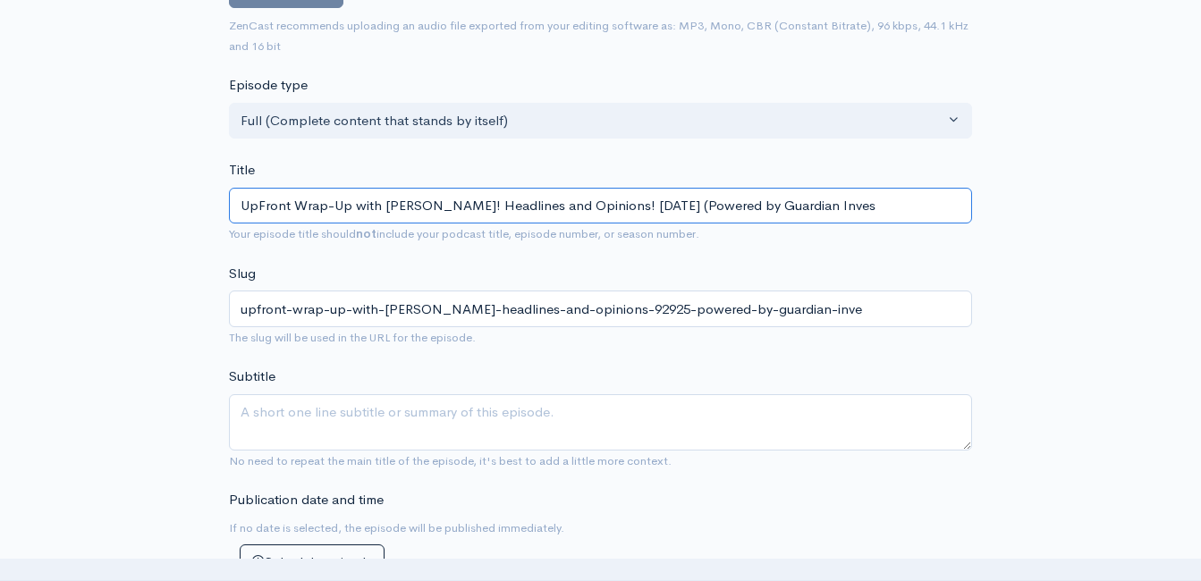
type input "upfront-wrap-up-with-[PERSON_NAME]-styles-headlines-and-opinions-92925-powered-…"
type input "UpFront Wrap-Up with [PERSON_NAME]! Headlines and Opinions! [DATE] (Powered by …"
type input "upfront-wrap-up-with-[PERSON_NAME]-headlines-and-opinions-92925-powered-by-guar…"
type input "UpFront Wrap-Up with [PERSON_NAME]! Headlines and Opinions! [DATE] (Powered by …"
type input "upfront-wrap-up-with-[PERSON_NAME]-headlines-and-opinions-92925-powered-by-guar…"
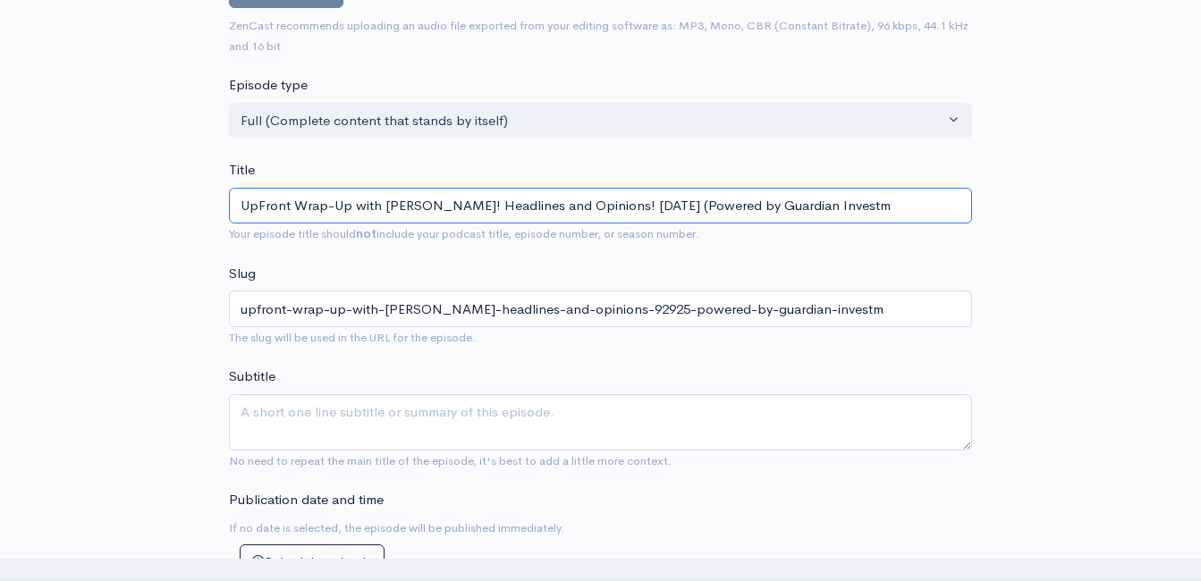
type input "UpFront Wrap-Up with [PERSON_NAME]! Headlines and Opinions! [DATE] (Powered by …"
type input "upfront-wrap-up-with-[PERSON_NAME]-styles-headlines-and-opinions-92925-powered-…"
type input "UpFront Wrap-Up with [PERSON_NAME]! Headlines and Opinions! [DATE] (Powered by …"
type input "upfront-wrap-up-with-[PERSON_NAME]-styles-headlines-and-opinions-92925-powered-…"
type input "UpFront Wrap-Up with [PERSON_NAME]! Headlines and Opinions! [DATE] (Powered by …"
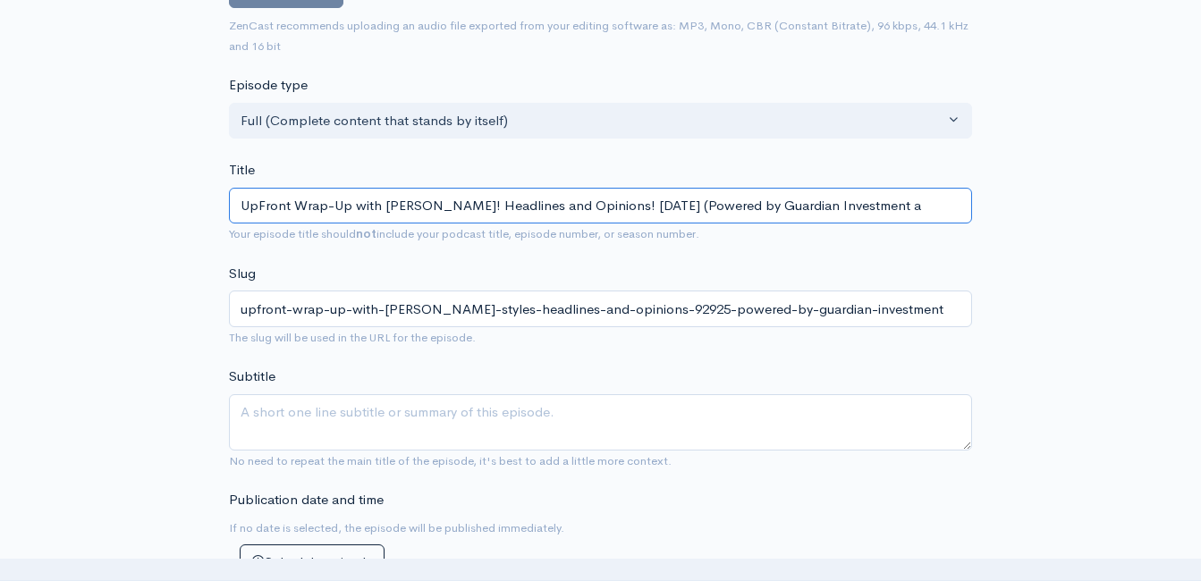
type input "upfront-wrap-up-with-[PERSON_NAME]-styles-headlines-and-opinions-92925-powered-…"
type input "UpFront Wrap-Up with [PERSON_NAME]! Headlines and Opinions! [DATE] (Powered by …"
type input "upfront-wrap-up-with-[PERSON_NAME]-headlines-and-opinions-92925-powered-by-guar…"
type input "UpFront Wrap-Up with [PERSON_NAME]! Headlines and Opinions! [DATE] (Powered by …"
type input "upfront-wrap-up-with-[PERSON_NAME]-styles-headlines-and-opinions-92925-powered-…"
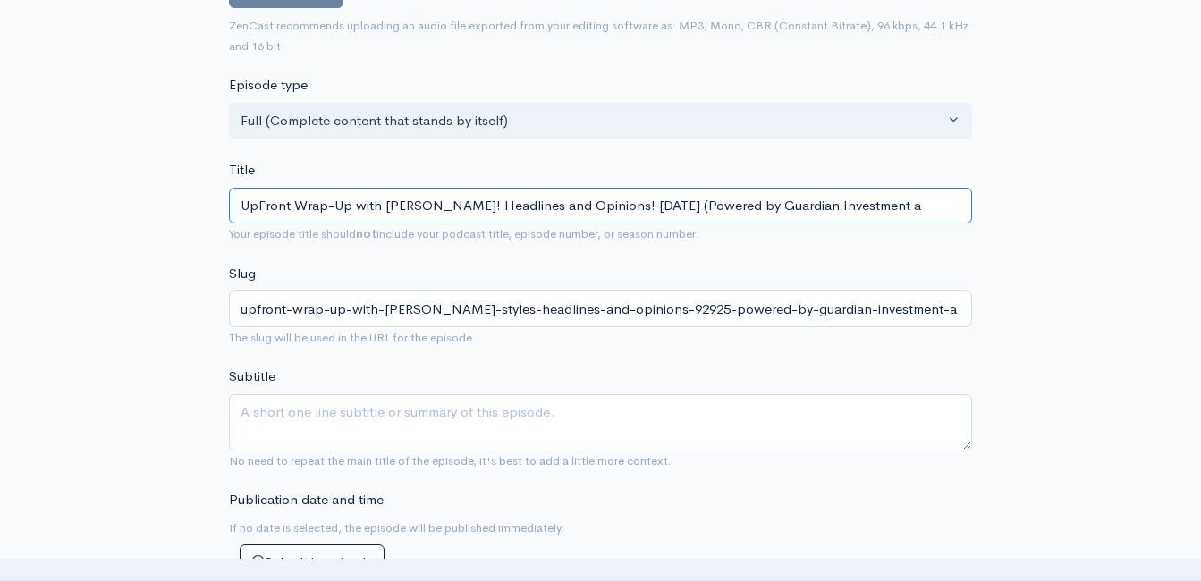
type input "UpFront Wrap-Up with [PERSON_NAME]! Headlines and Opinions! [DATE] (Powered by …"
type input "upfront-wrap-up-with-[PERSON_NAME]-styles-headlines-and-opinions-92925-powered-…"
type input "UpFront Wrap-Up with [PERSON_NAME]! Headlines and Opinions! [DATE] (Powered by …"
type input "upfront-wrap-up-with-[PERSON_NAME]-styles-headlines-and-opinions-92925-powered-…"
type input "UpFront Wrap-Up with [PERSON_NAME]! Headlines and Opinions! [DATE] (Powered by …"
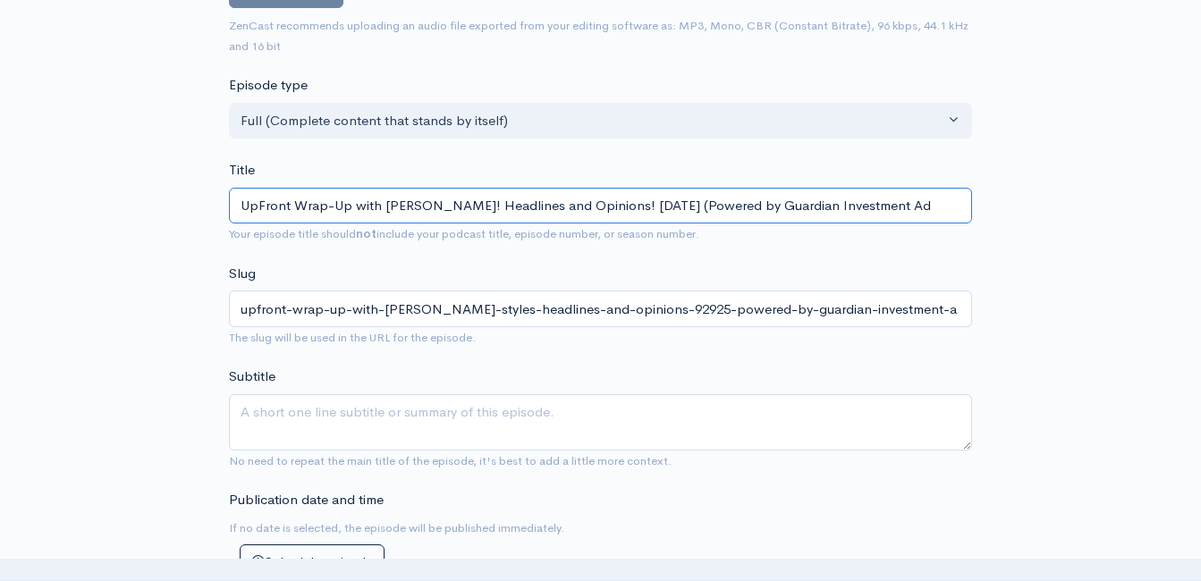
type input "upfront-wrap-up-with-[PERSON_NAME]-headlines-and-opinions-92925-powered-by-guar…"
type input "UpFront Wrap-Up with [PERSON_NAME]! Headlines and Opinions! [DATE] (Powered by …"
type input "upfront-wrap-up-with-[PERSON_NAME]-headlines-and-opinions-92925-powered-by-guar…"
type input "UpFront Wrap-Up with [PERSON_NAME]! Headlines and Opinions! [DATE] (Powered by …"
type input "upfront-wrap-up-with-[PERSON_NAME]-headlines-and-opinions-92925-powered-by-guar…"
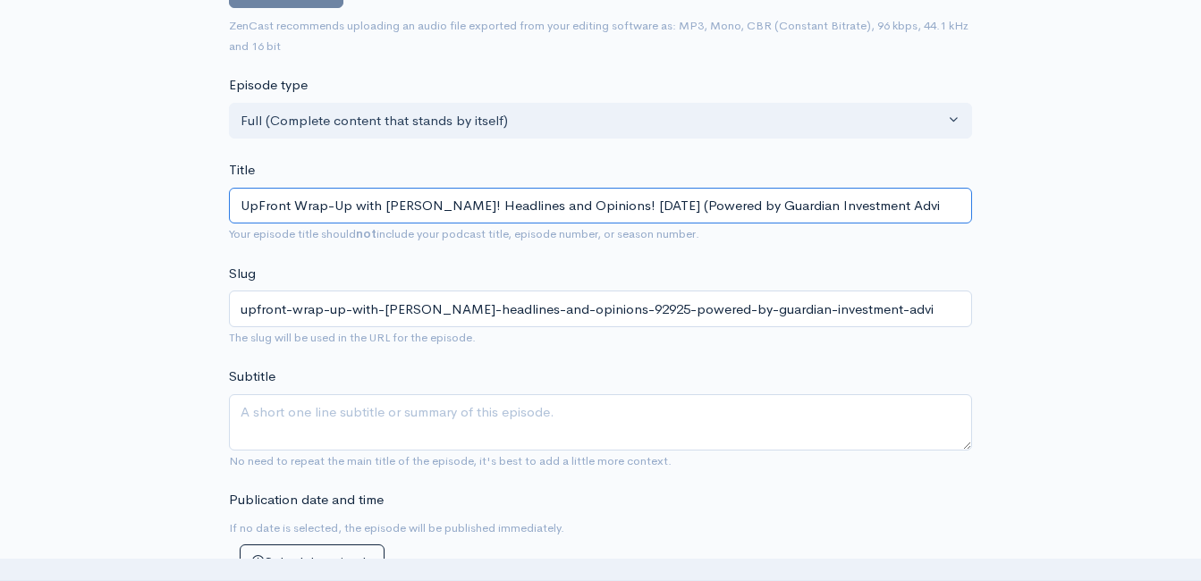
type input "UpFront Wrap-Up with [PERSON_NAME]! Headlines and Opinions! [DATE] (Powered by …"
type input "upfront-wrap-up-with-[PERSON_NAME]-headlines-and-opinions-92925-powered-by-guar…"
type input "UpFront Wrap-Up with [PERSON_NAME]! Headlines and Opinions! [DATE] (Powered by …"
type input "upfront-wrap-up-with-[PERSON_NAME]-headlines-and-opinions-92925-powered-by-guar…"
type input "UpFront Wrap-Up with [PERSON_NAME]! Headlines and Opinions! [DATE] (Powered by …"
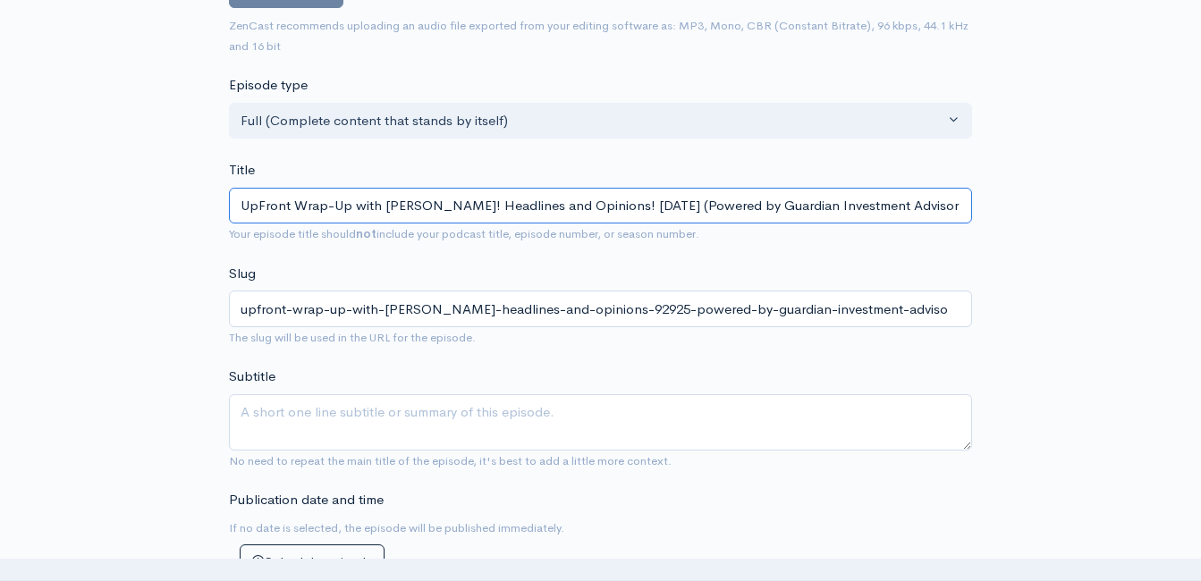
type input "upfront-wrap-up-with-[PERSON_NAME]-headlines-and-opinions-92925-powered-by-guar…"
type input "UpFront Wrap-Up with [PERSON_NAME]! Headlines and Opinions! [DATE] (Powered by …"
type input "upfront-wrap-up-with-[PERSON_NAME]-headlines-and-opinions-92925-powered-by-guar…"
click at [535, 210] on input "UpFront Wrap-Up with [PERSON_NAME]! Headlines and Opinions! [DATE] (Powered by …" at bounding box center [600, 206] width 743 height 37
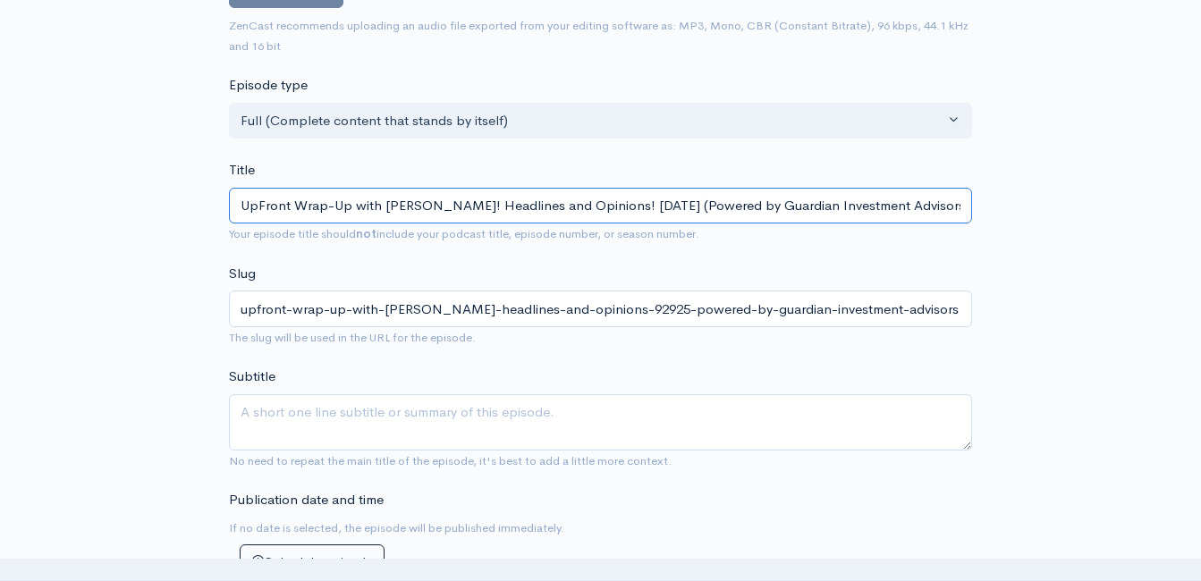
click at [535, 210] on input "UpFront Wrap-Up with [PERSON_NAME]! Headlines and Opinions! [DATE] (Powered by …" at bounding box center [600, 206] width 743 height 37
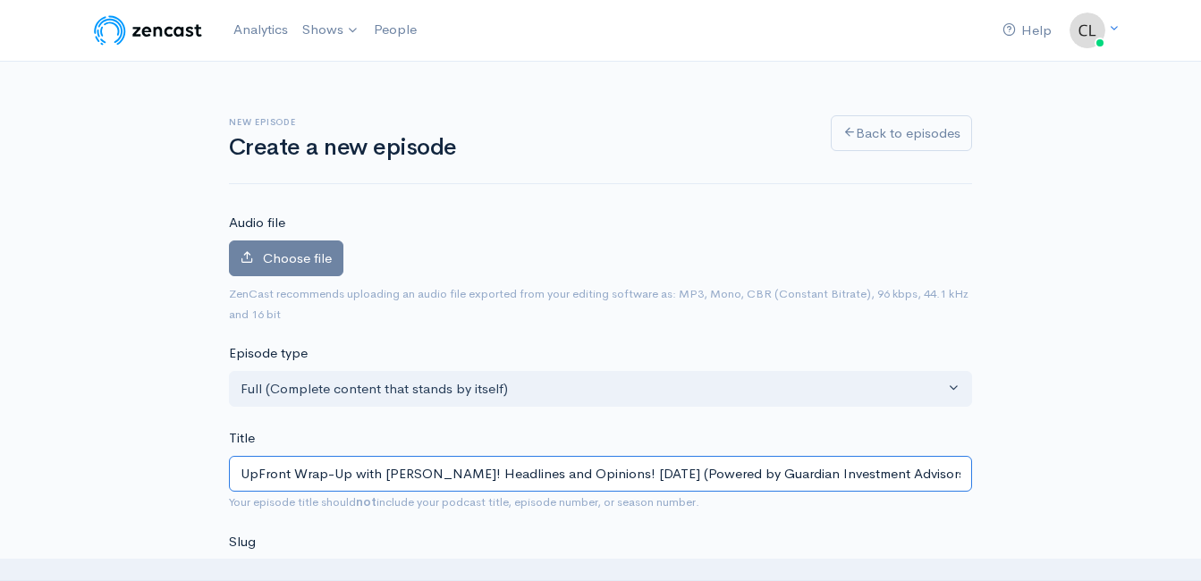
type input "UpFront Wrap-Up with [PERSON_NAME]! Headlines and Opinions! [DATE] (Powered by …"
click at [317, 258] on span "Choose file" at bounding box center [297, 257] width 69 height 17
click at [0, 0] on input "Choose file" at bounding box center [0, 0] width 0 height 0
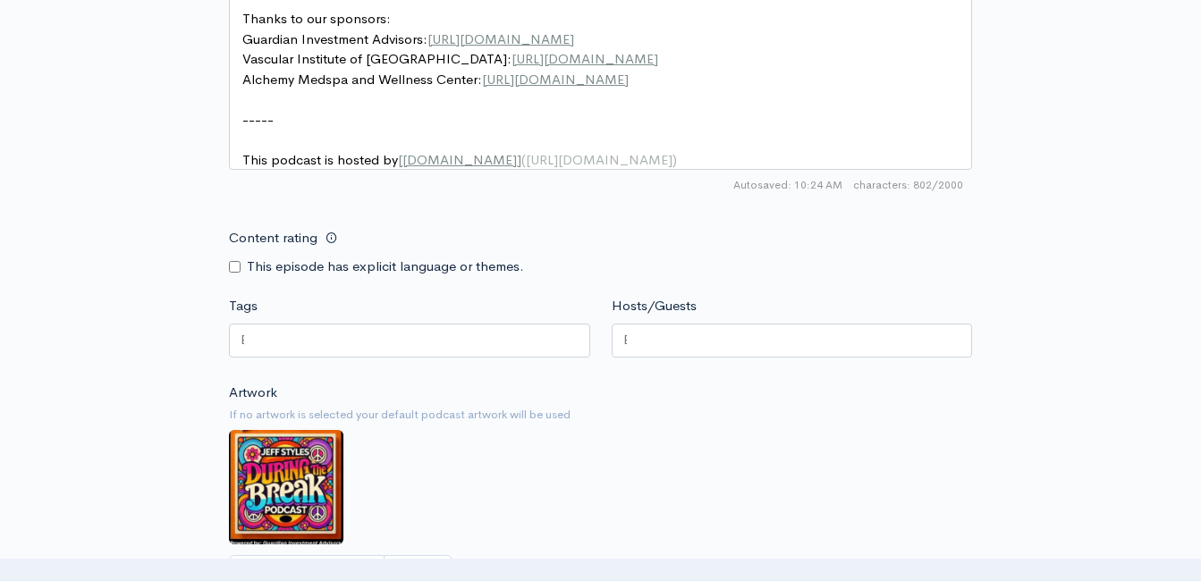
scroll to position [1431, 0]
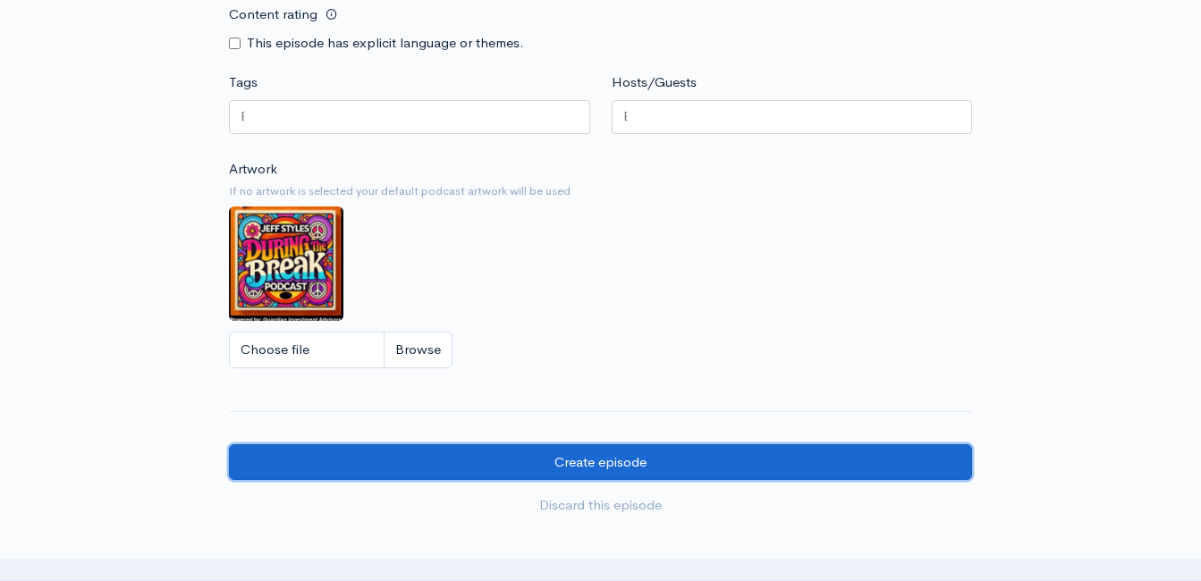
click at [524, 473] on input "Create episode" at bounding box center [600, 462] width 743 height 37
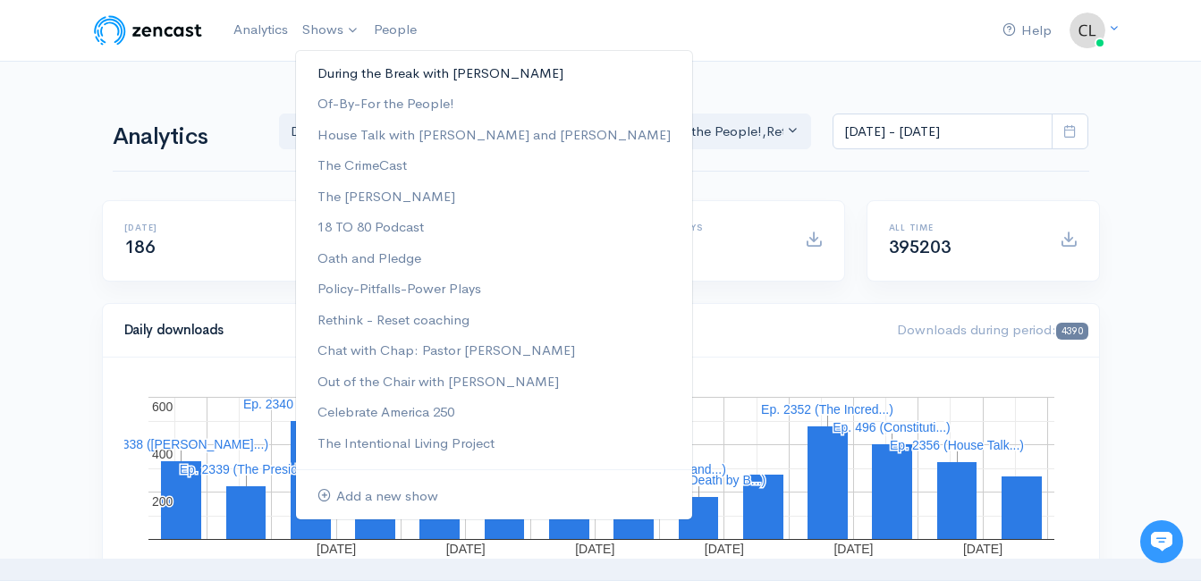
click at [323, 81] on link "During the Break with [PERSON_NAME]" at bounding box center [494, 73] width 396 height 31
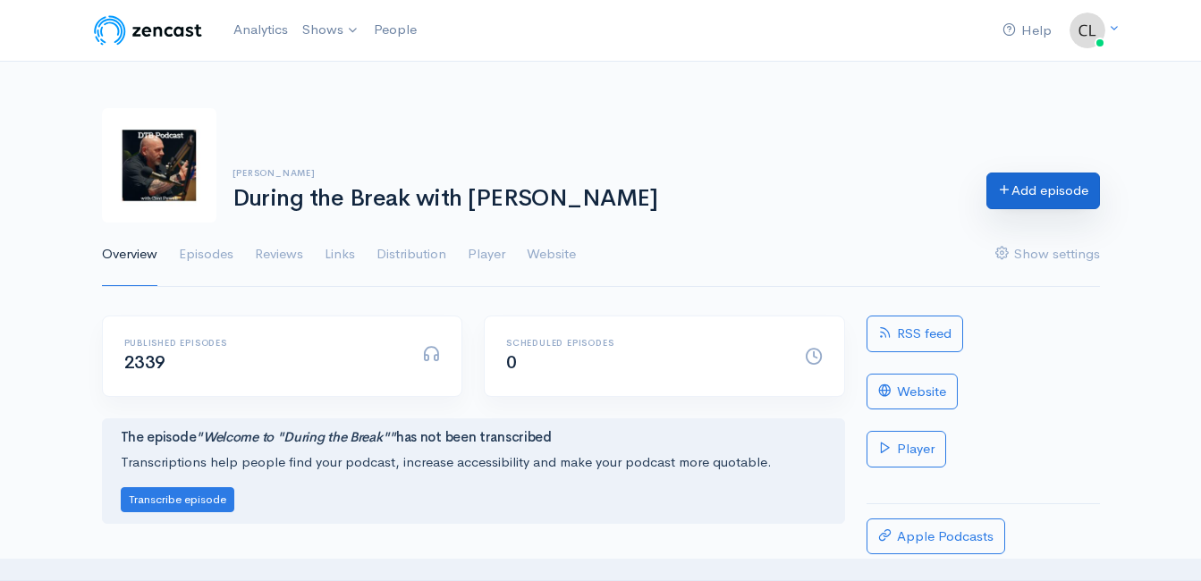
click at [1043, 203] on link "Add episode" at bounding box center [1043, 191] width 114 height 37
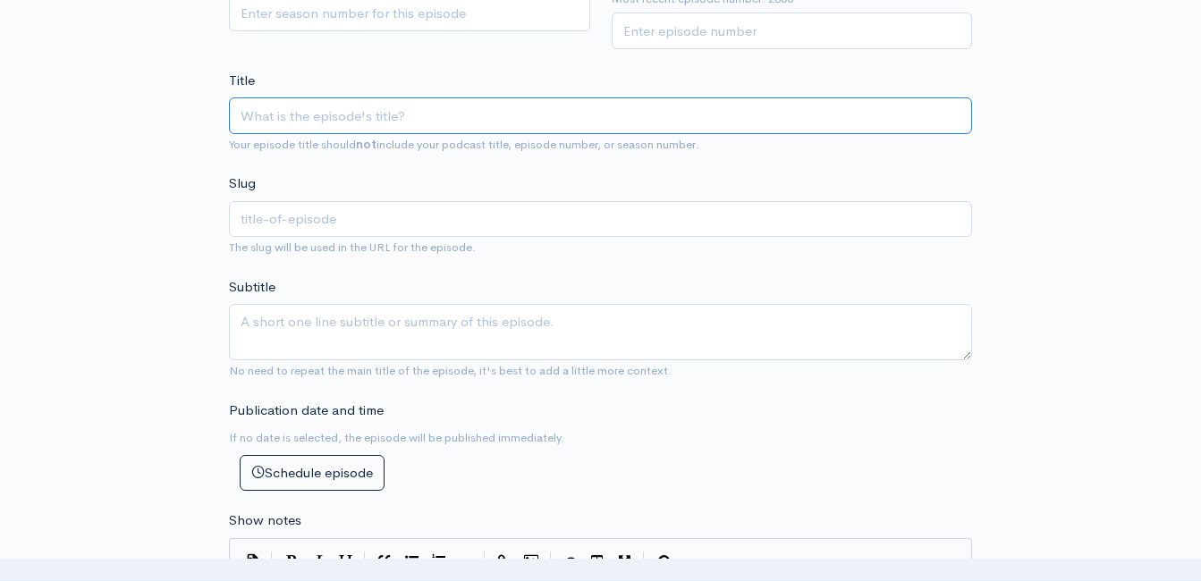
scroll to position [369, 0]
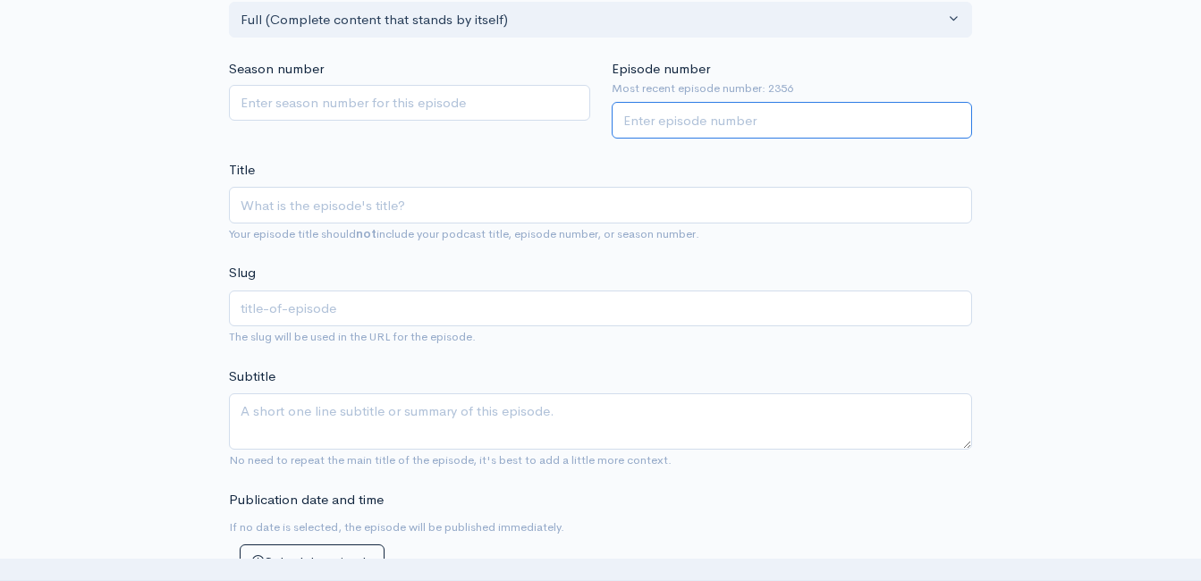
click at [696, 121] on input "Episode number" at bounding box center [792, 120] width 361 height 37
type input "2357"
drag, startPoint x: 582, startPoint y: 153, endPoint x: 535, endPoint y: 127, distance: 54.0
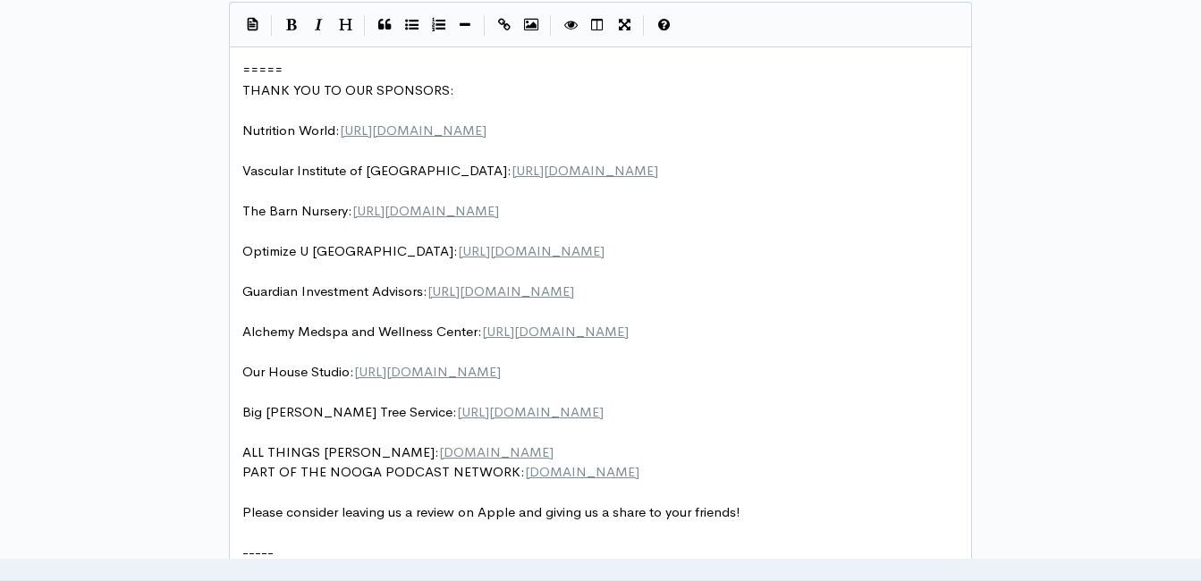
scroll to position [7, 0]
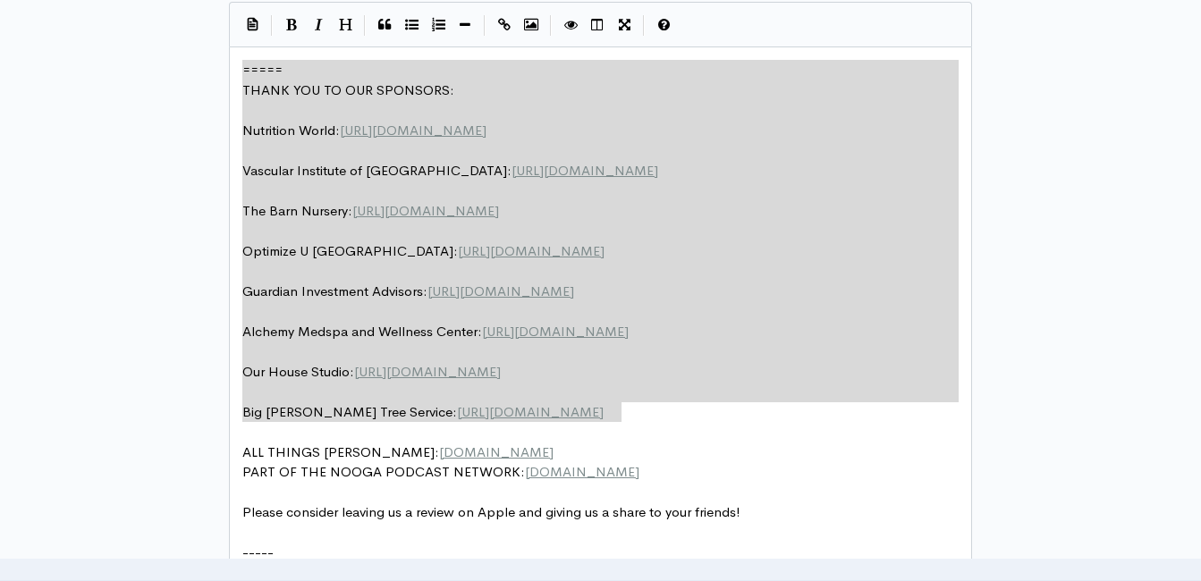
drag, startPoint x: 444, startPoint y: 345, endPoint x: 225, endPoint y: 49, distance: 368.2
type textarea "​===== THANK YOU TO OUR SPONSORS: Nutrition World: https://nutritionw.com/ Vasc…"
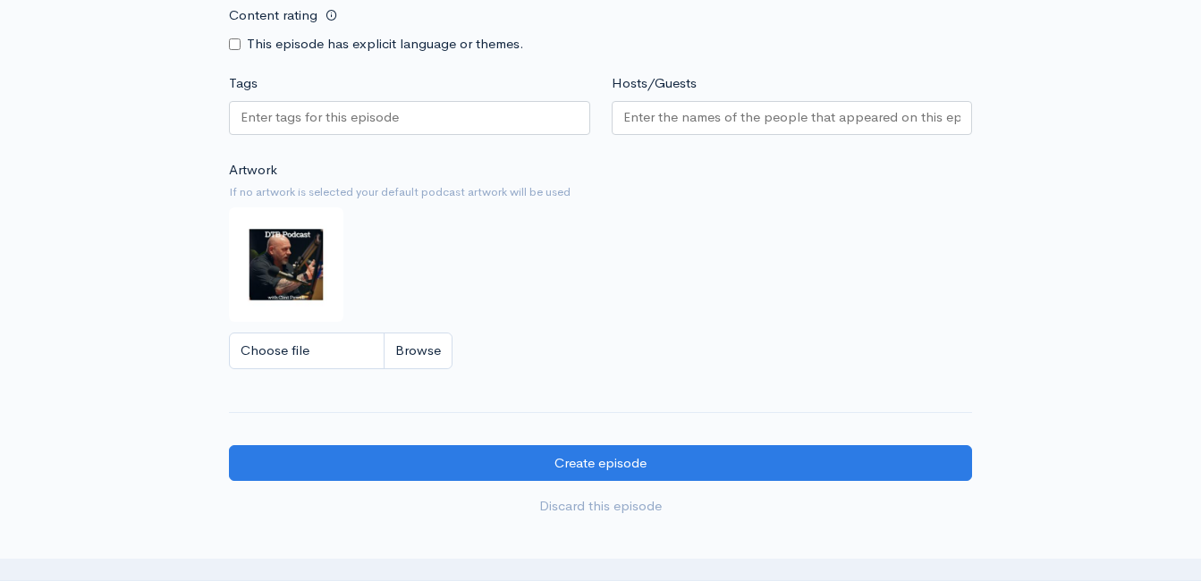
scroll to position [1532, 0]
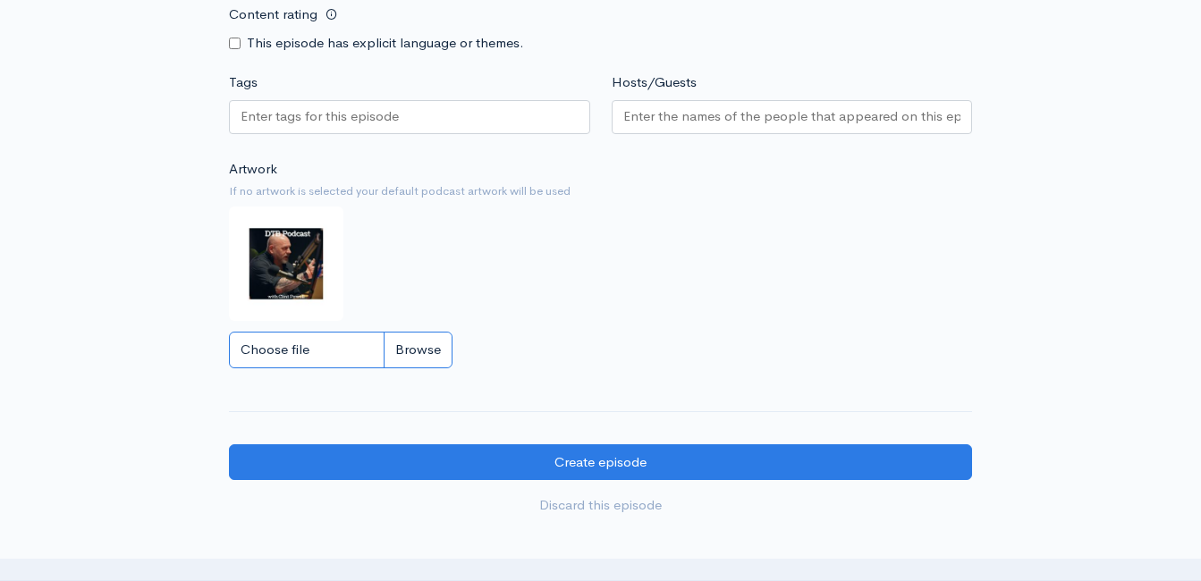
click at [424, 358] on input "Choose file" at bounding box center [341, 350] width 224 height 37
type input "C:\fakepath\450591796_1013938890741267_212763636491488363_n.jpg"
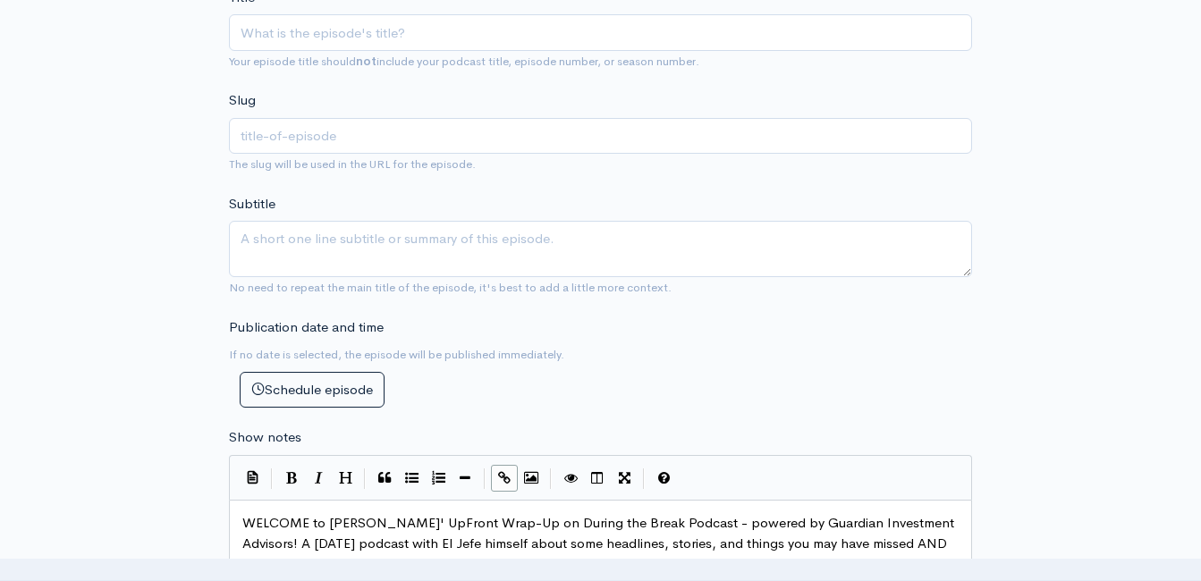
scroll to position [531, 0]
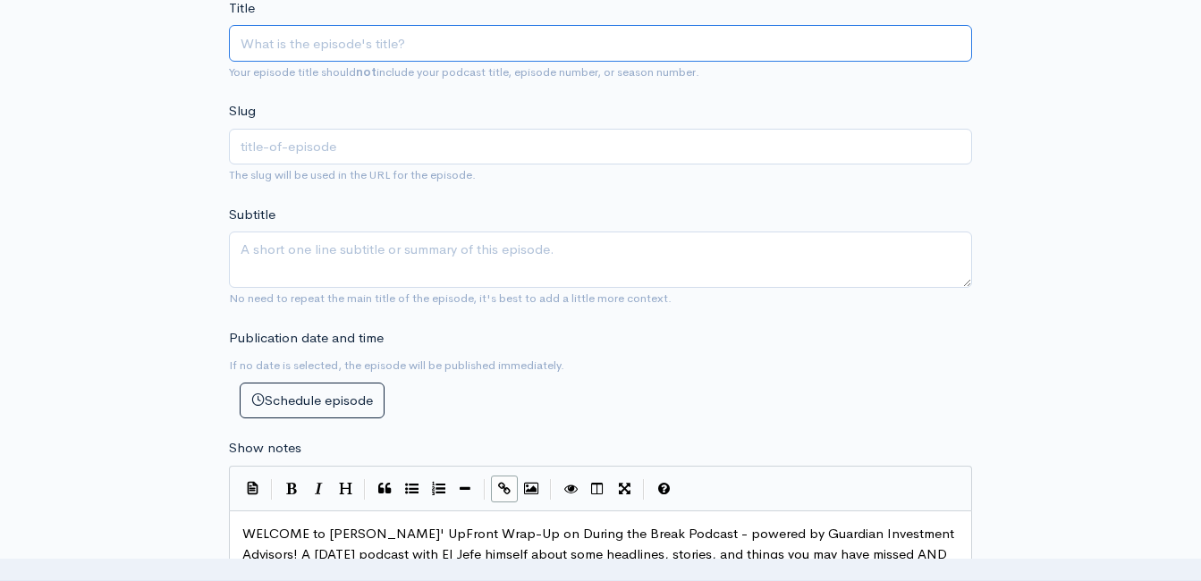
click at [503, 45] on input "Title" at bounding box center [600, 43] width 743 height 37
paste input "UpFront Wrap-Up with [PERSON_NAME]! Headlines and Opinions! [DATE] (Powered by …"
drag, startPoint x: 444, startPoint y: 46, endPoint x: 472, endPoint y: 86, distance: 48.9
click at [447, 46] on input "UpFront Wrap-Up with [PERSON_NAME]! Headlines and Opinions! [DATE] (Powered by …" at bounding box center [600, 43] width 743 height 37
type input "UpFront Wrap-Up with Jeff Styles ! Headlines and Opinions! 9/29/25 (Powered by …"
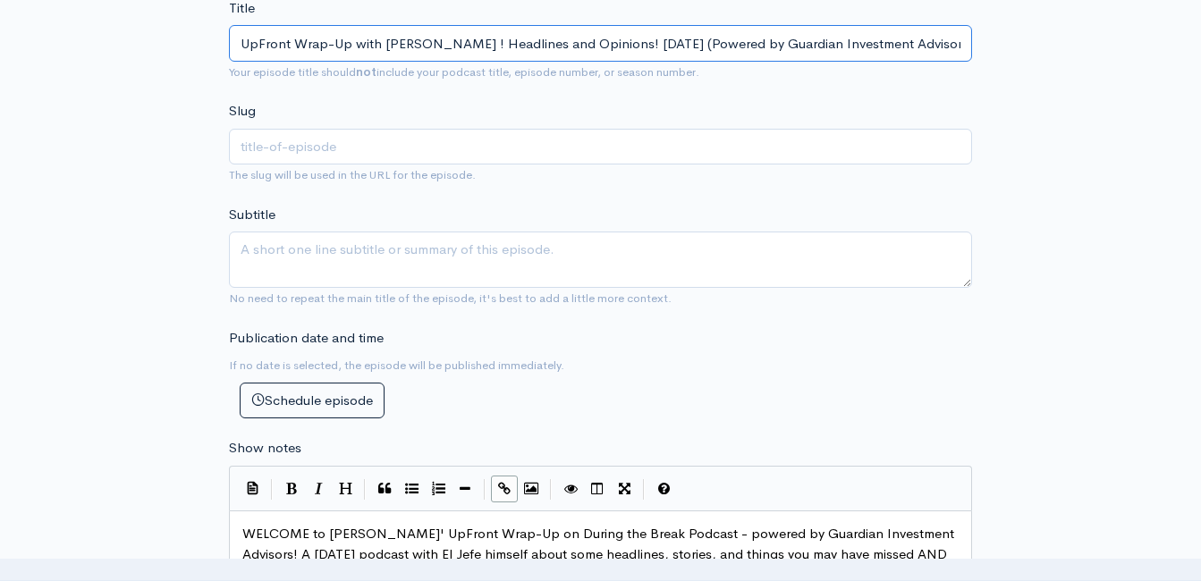
type input "upfront-wrap-up-with-[PERSON_NAME]-headlines-and-opinions-92925-powered-by-guar…"
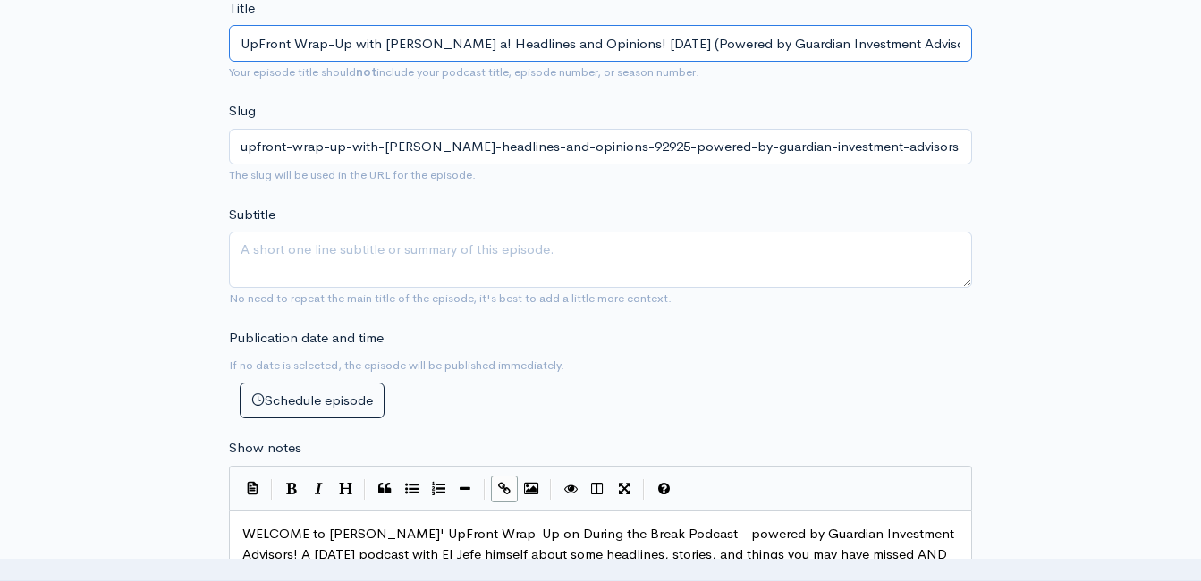
type input "UpFront Wrap-Up with Jeff Styles an! Headlines and Opinions! 9/29/25 (Powered b…"
type input "upfront-wrap-up-with-jeff-styles-a-headlines-and-opinions-92925-powered-by-guar…"
type input "UpFront Wrap-Up with Jeff Styles and! Headlines and Opinions! 9/29/25 (Powered …"
type input "upfront-wrap-up-with-jeff-styles-and-headlines-and-opinions-92925-powered-by-gu…"
type input "UpFront Wrap-Up with Jeff Styles and C! Headlines and Opinions! 9/29/25 (Powere…"
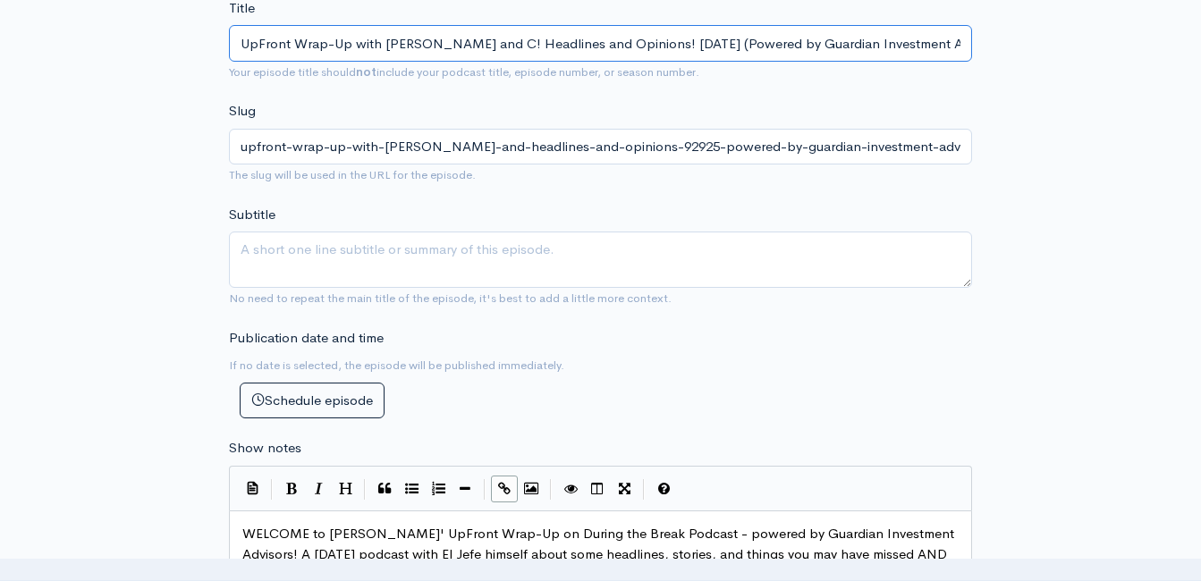
type input "upfront-wrap-up-with-jeff-styles-and-c-headlines-and-opinions-92925-powered-by-…"
type input "UpFront Wrap-Up with Jeff Styles and Clin! Headlines and Opinions! 9/29/25 (Pow…"
type input "upfront-wrap-up-with-jeff-styles-and-clin-headlines-and-opinions-92925-powered-…"
type input "UpFront Wrap-Up with Jeff Styles and Clint! Headlines and Opinions! 9/29/25 (Po…"
type input "upfront-wrap-up-with-jeff-styles-and-clint-headlines-and-opinions-92925-powered…"
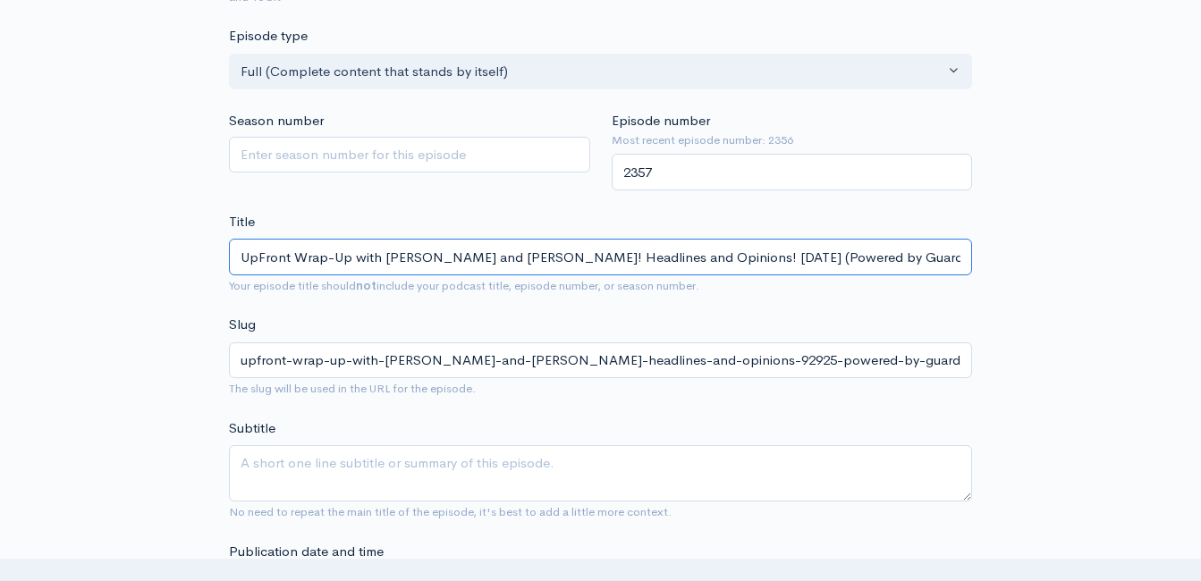
scroll to position [0, 0]
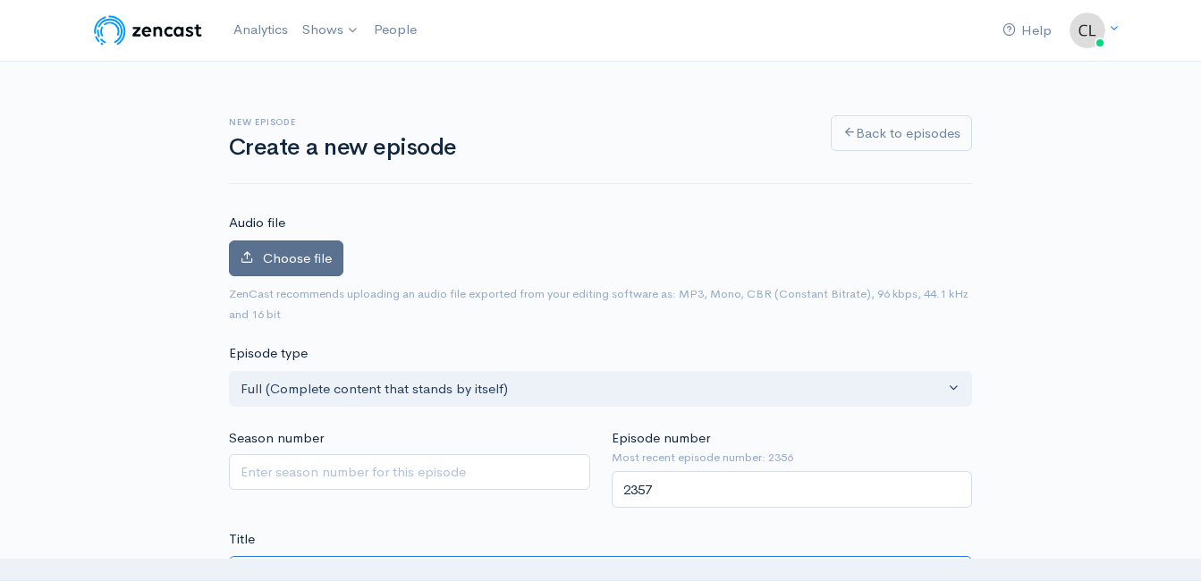
type input "UpFront Wrap-Up with Jeff Styles and Clint! Headlines and Opinions! 9/29/25 (Po…"
click at [268, 263] on span "Choose file" at bounding box center [297, 257] width 69 height 17
click at [0, 0] on input "Choose file" at bounding box center [0, 0] width 0 height 0
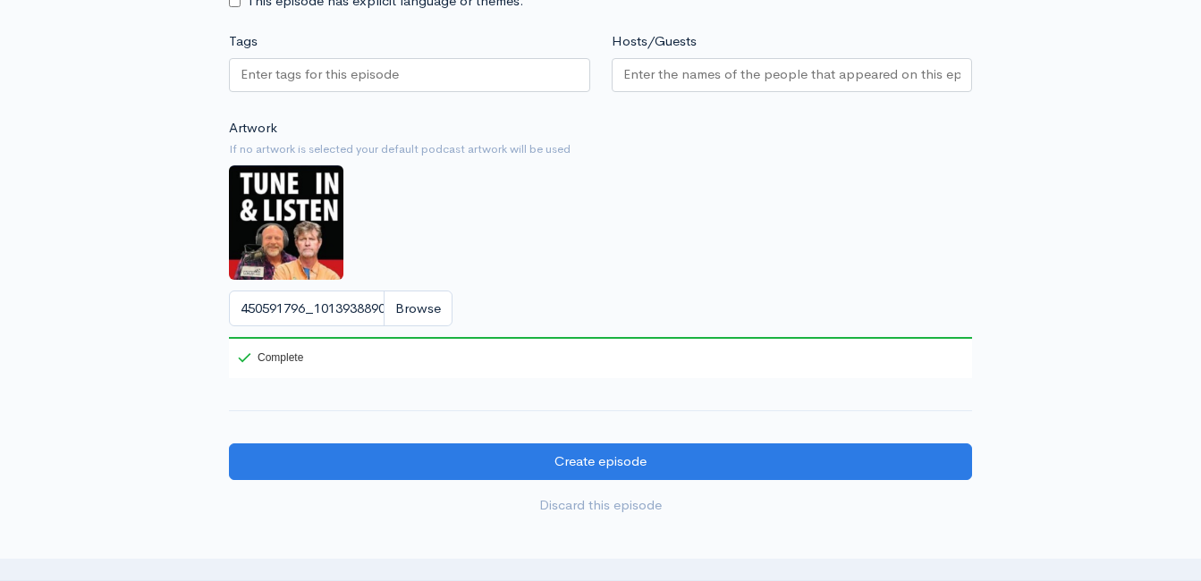
scroll to position [1699, 0]
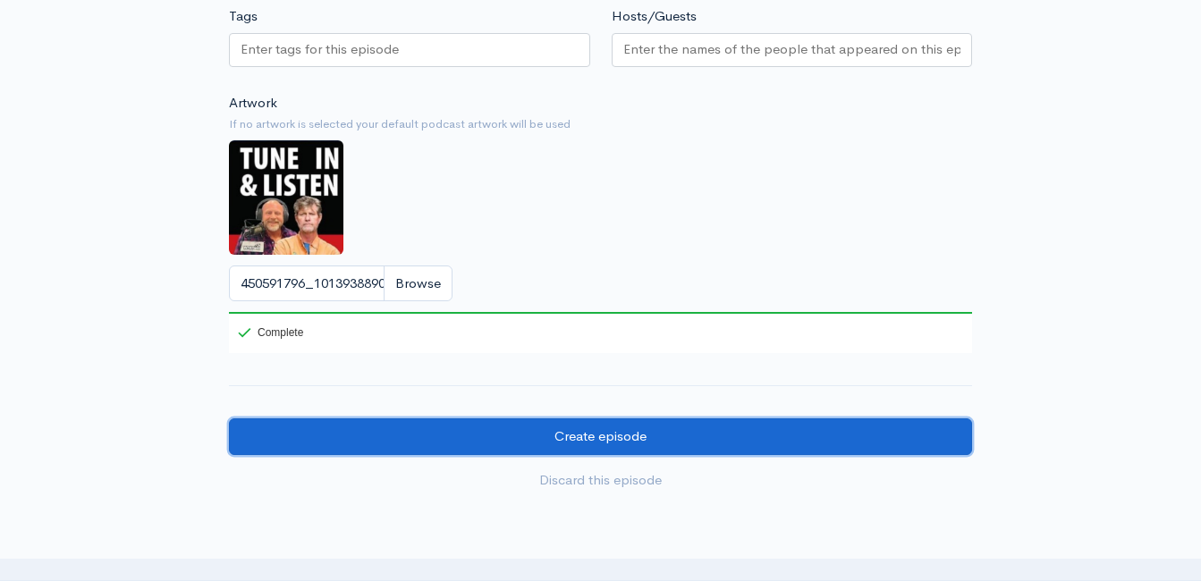
click at [566, 452] on input "Create episode" at bounding box center [600, 436] width 743 height 37
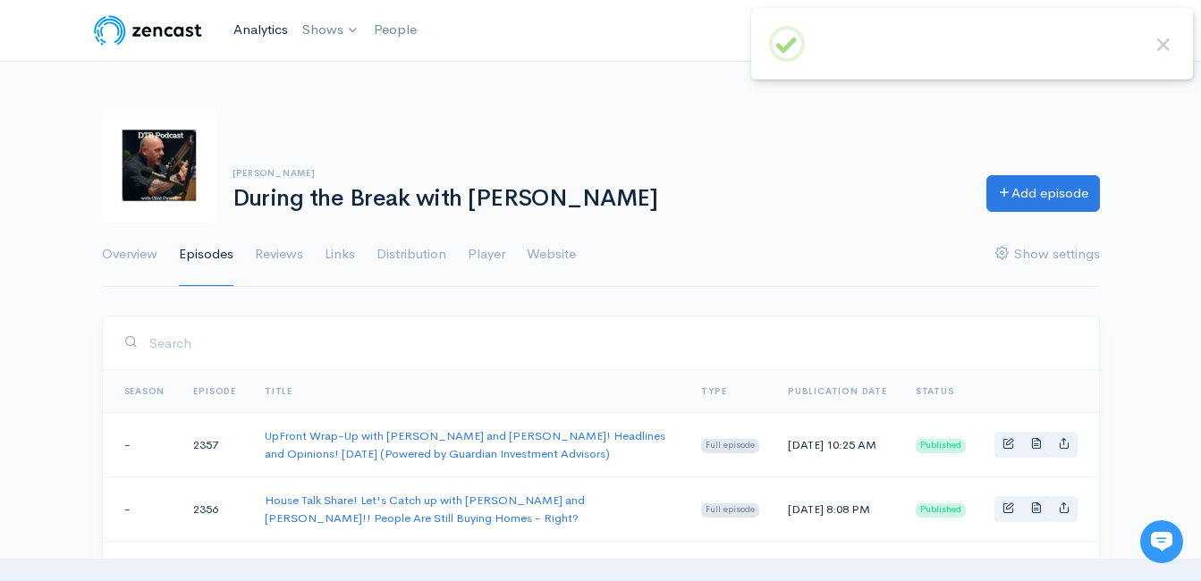
click at [257, 38] on link "Analytics" at bounding box center [260, 30] width 69 height 38
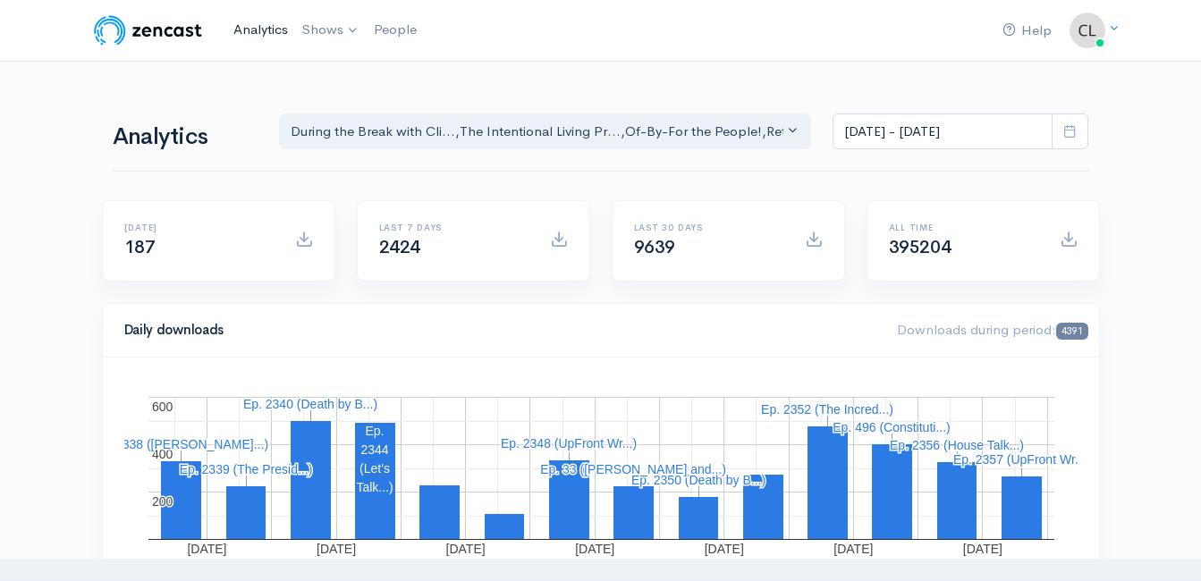
click at [274, 30] on link "Analytics" at bounding box center [260, 30] width 69 height 38
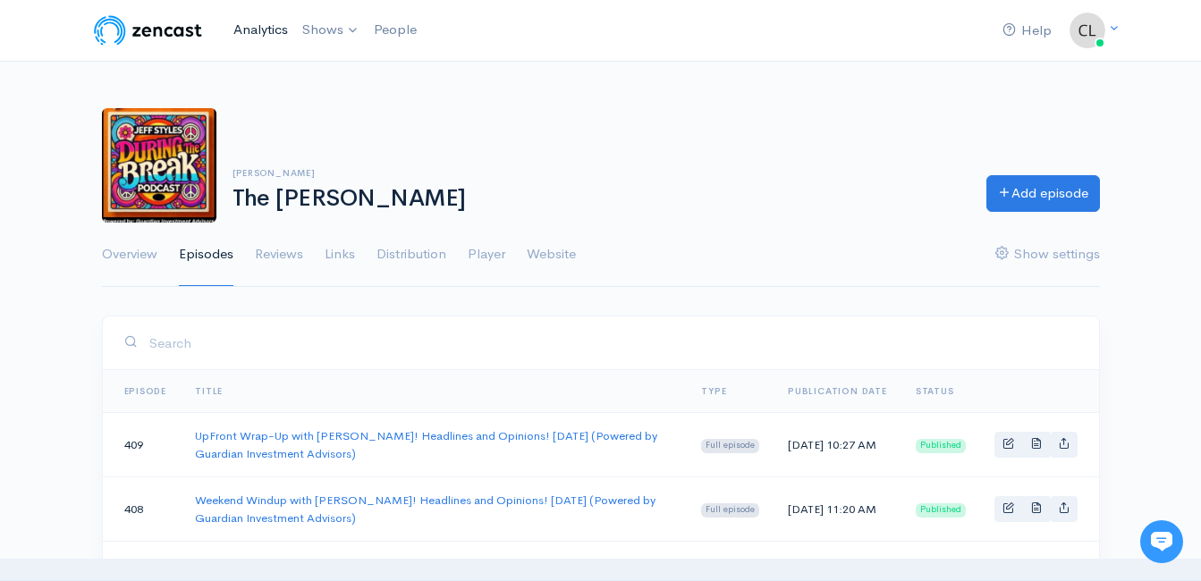
click at [258, 16] on link "Analytics" at bounding box center [260, 30] width 69 height 38
